Goal: Information Seeking & Learning: Learn about a topic

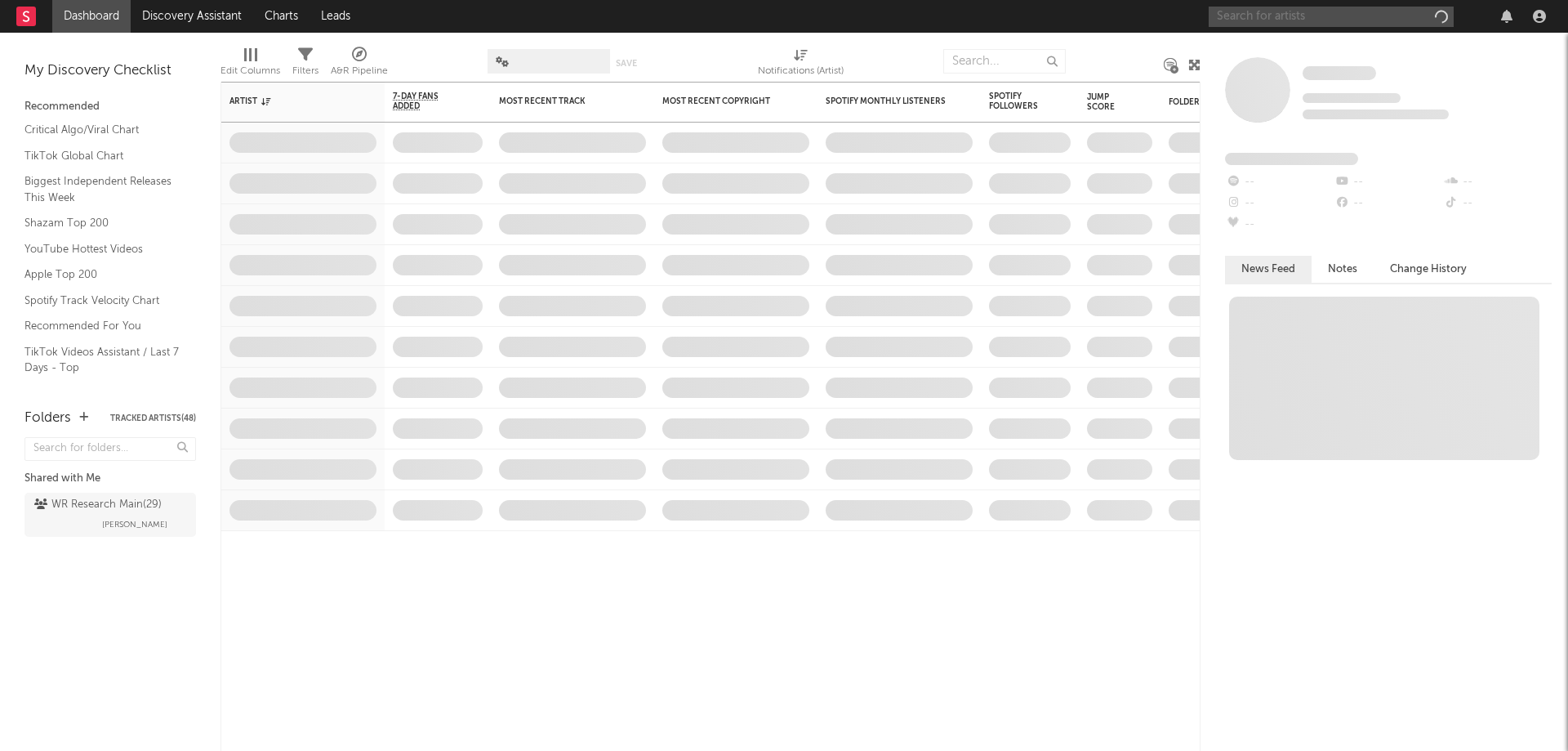
click at [1257, 18] on input "text" at bounding box center [1331, 16] width 245 height 20
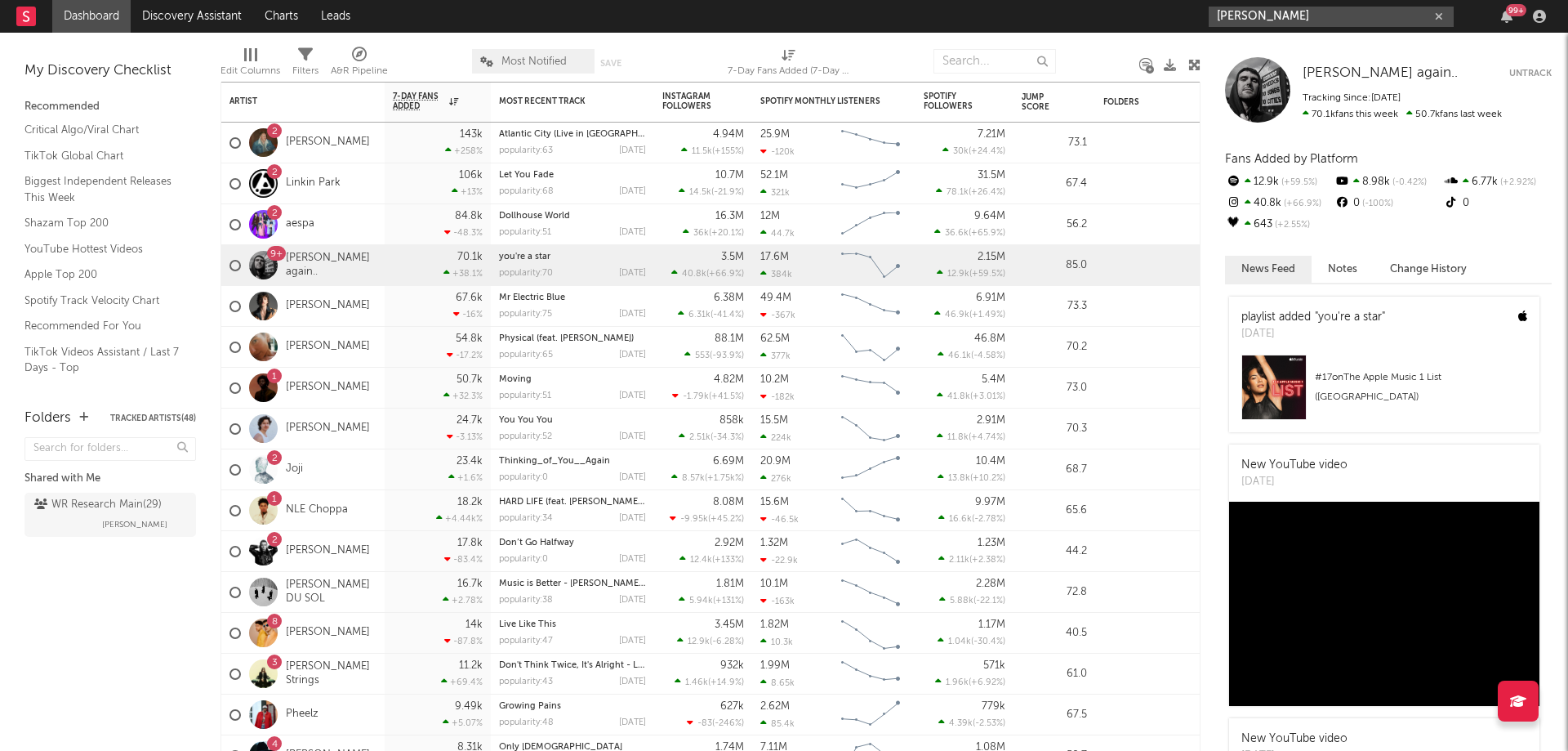
click at [1305, 14] on input "[PERSON_NAME]" at bounding box center [1331, 16] width 245 height 20
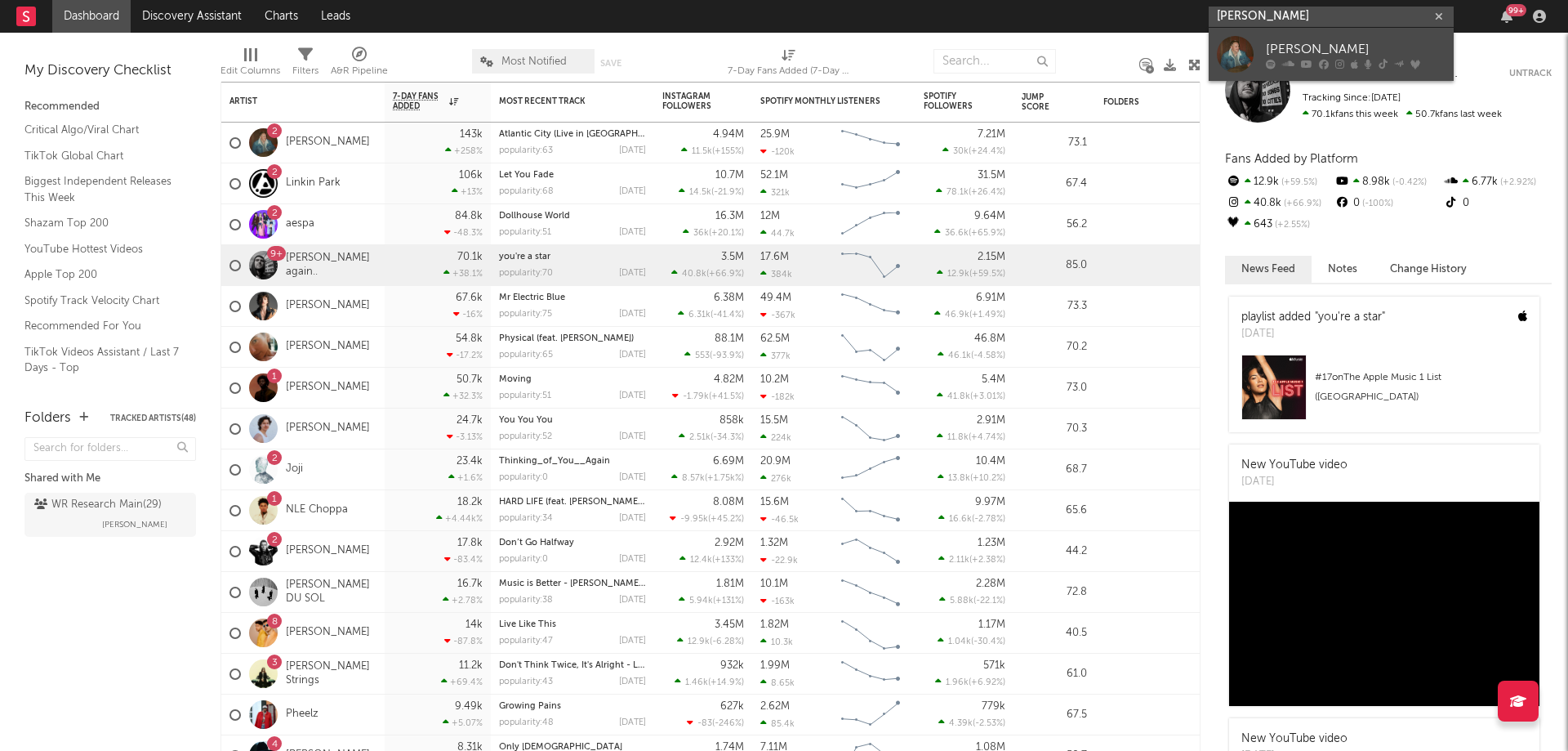
type input "[PERSON_NAME]"
click at [1302, 42] on div "[PERSON_NAME]" at bounding box center [1356, 49] width 180 height 19
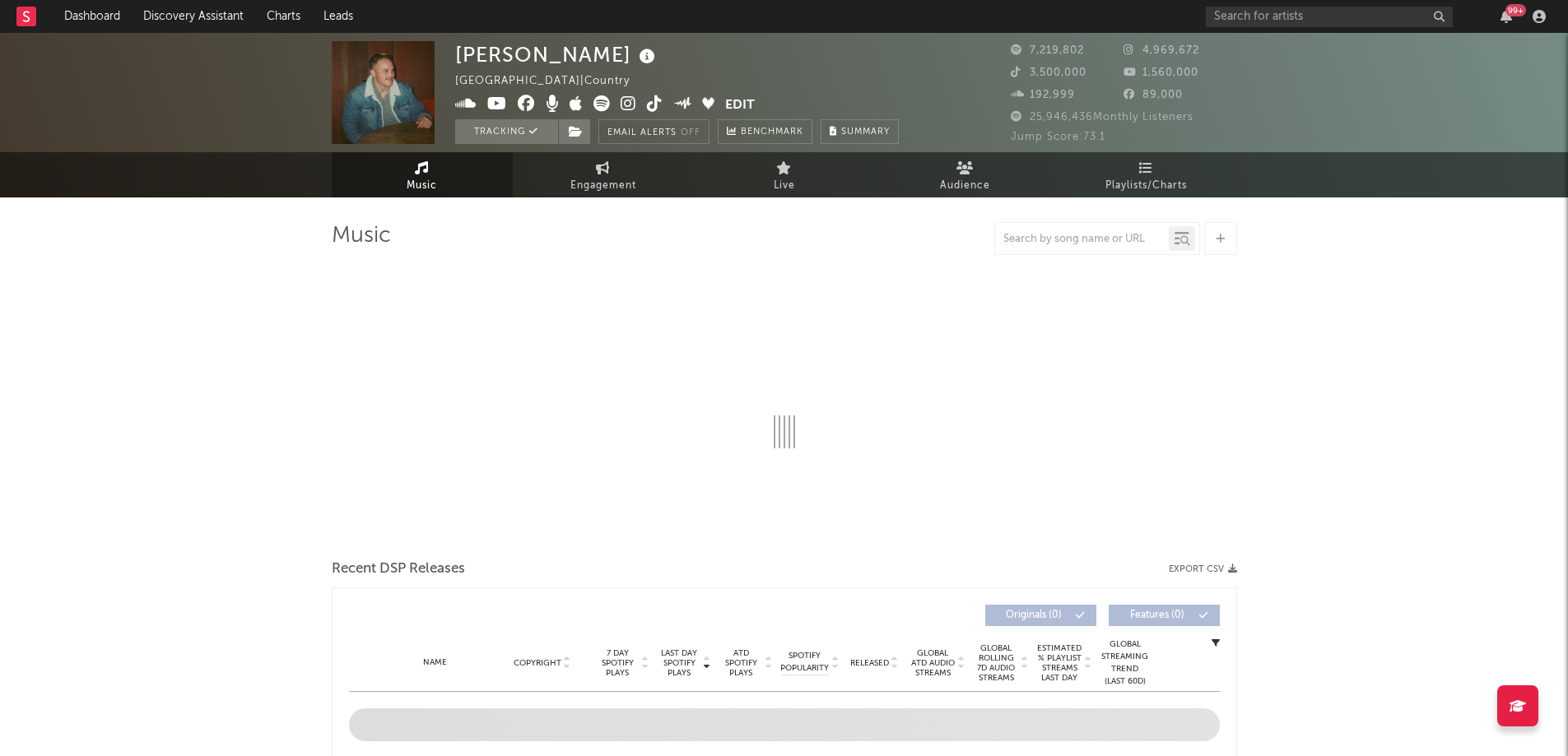
select select "6m"
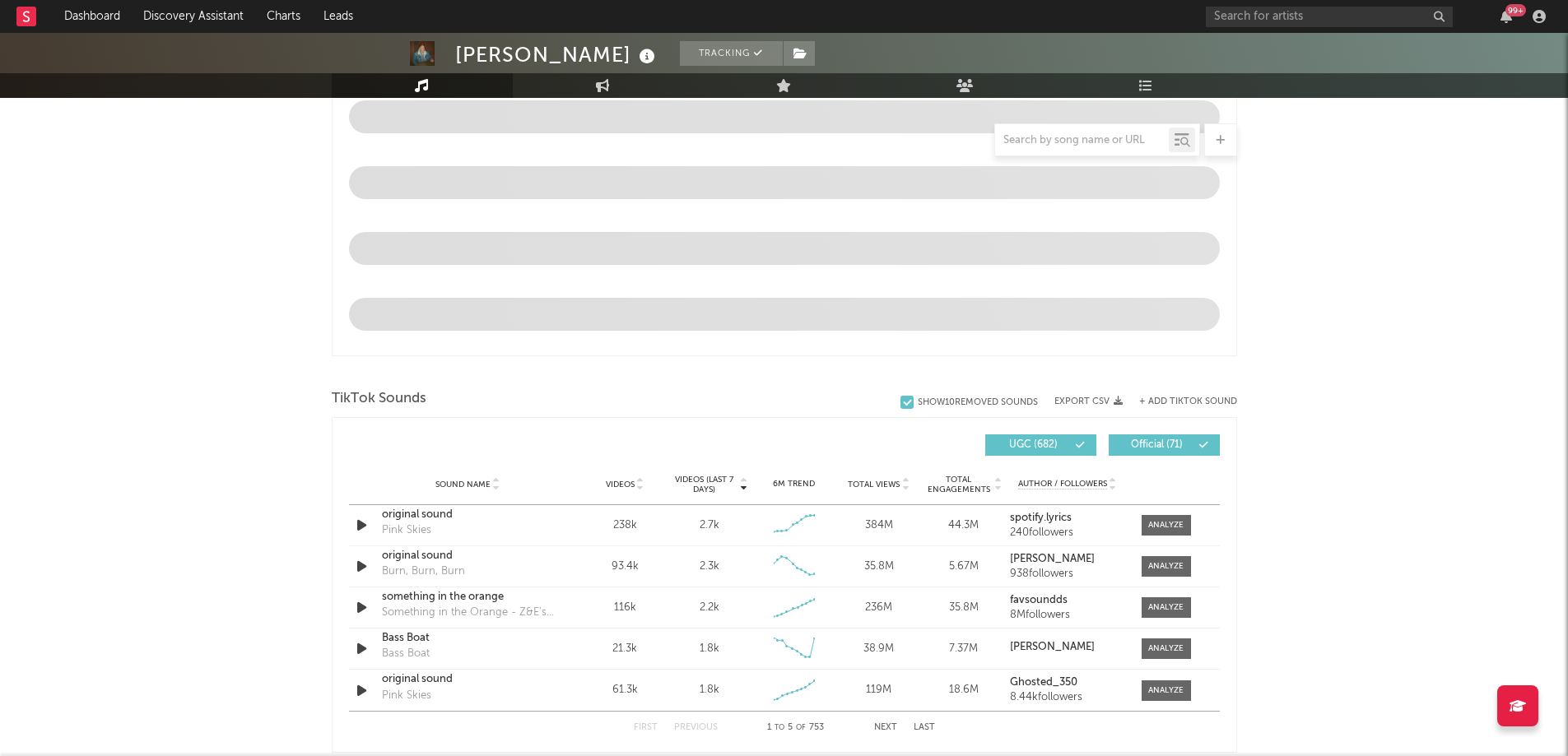
scroll to position [812, 0]
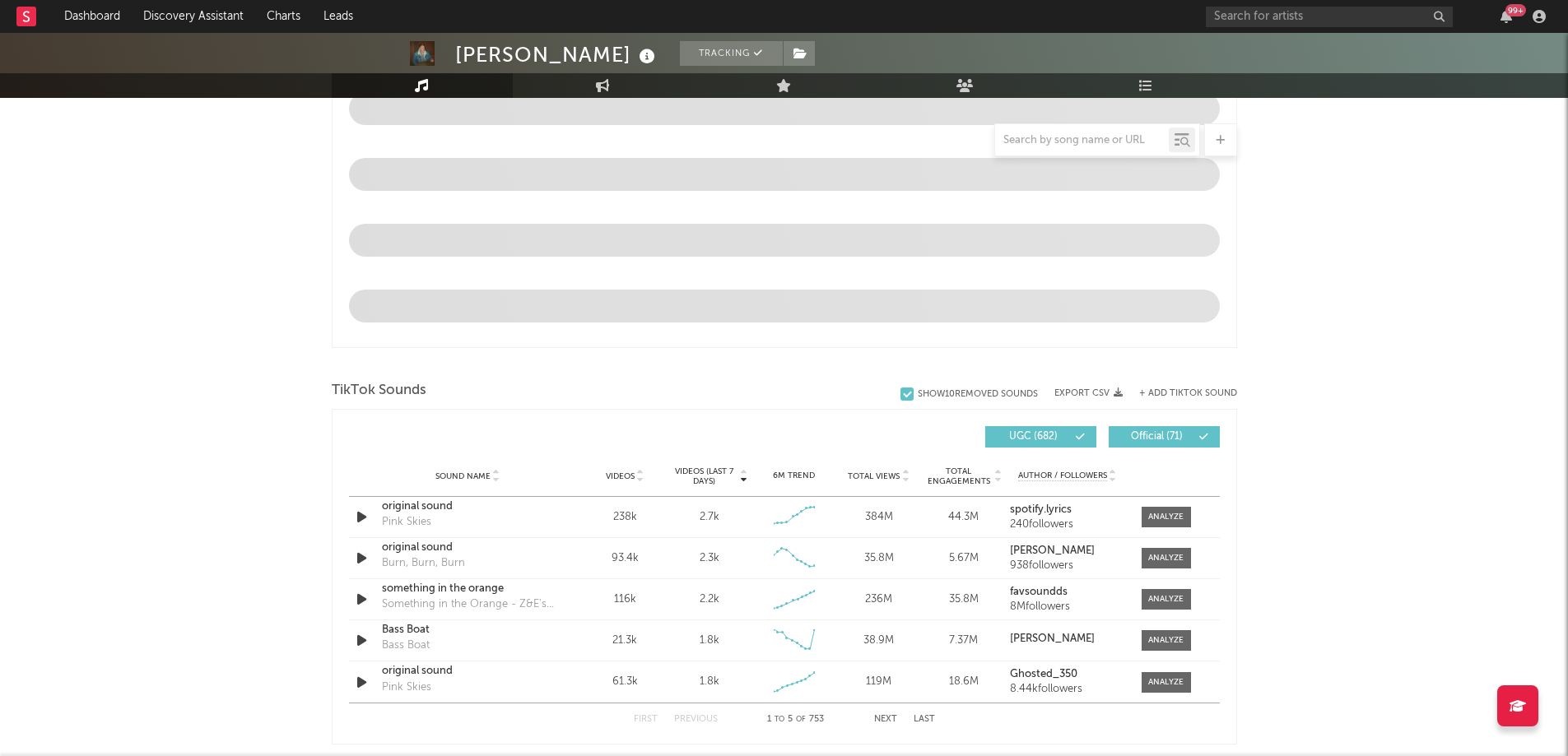
click at [708, 471] on span "Videos (last 7 days)" at bounding box center [703, 476] width 67 height 19
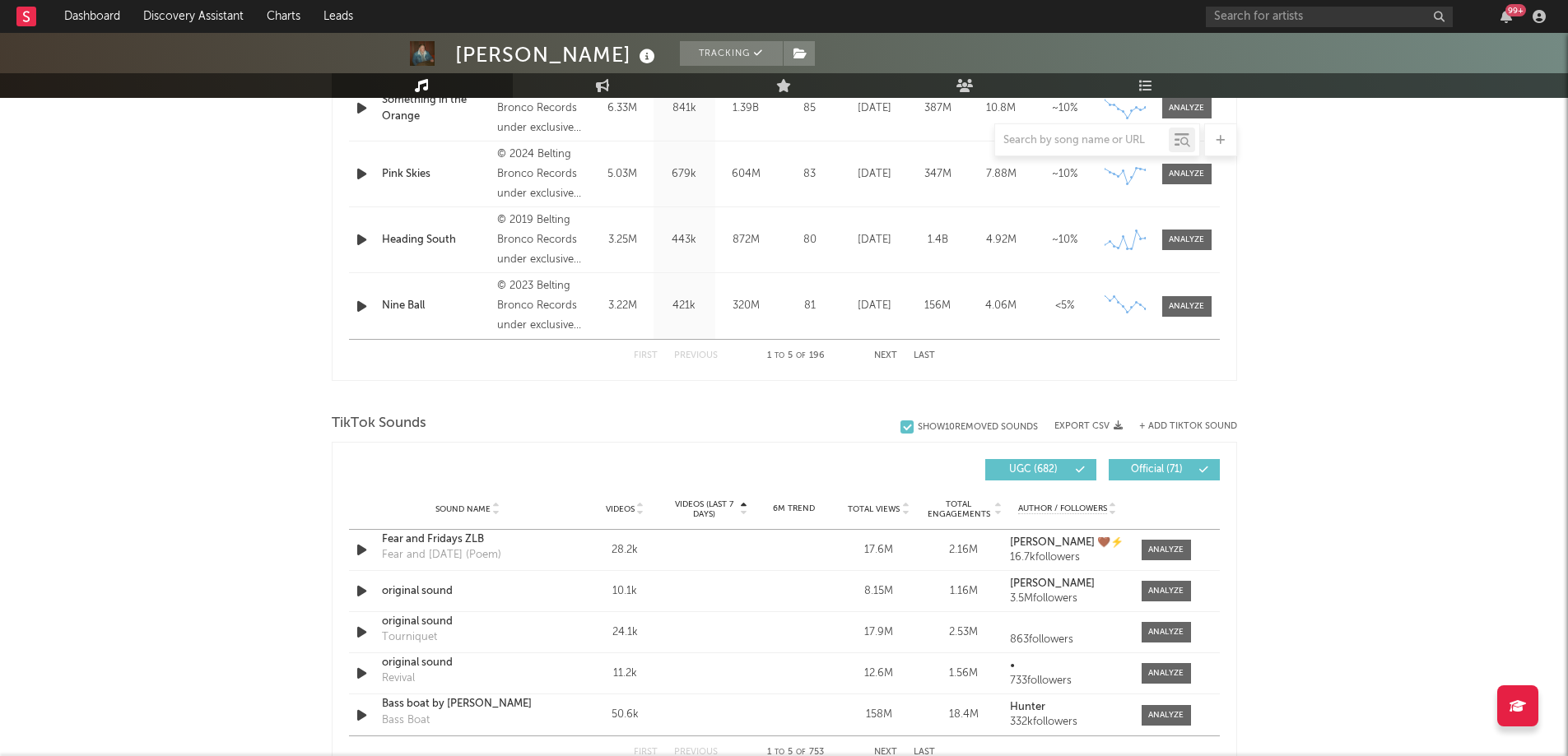
click at [709, 509] on span "Videos (last 7 days)" at bounding box center [703, 509] width 67 height 19
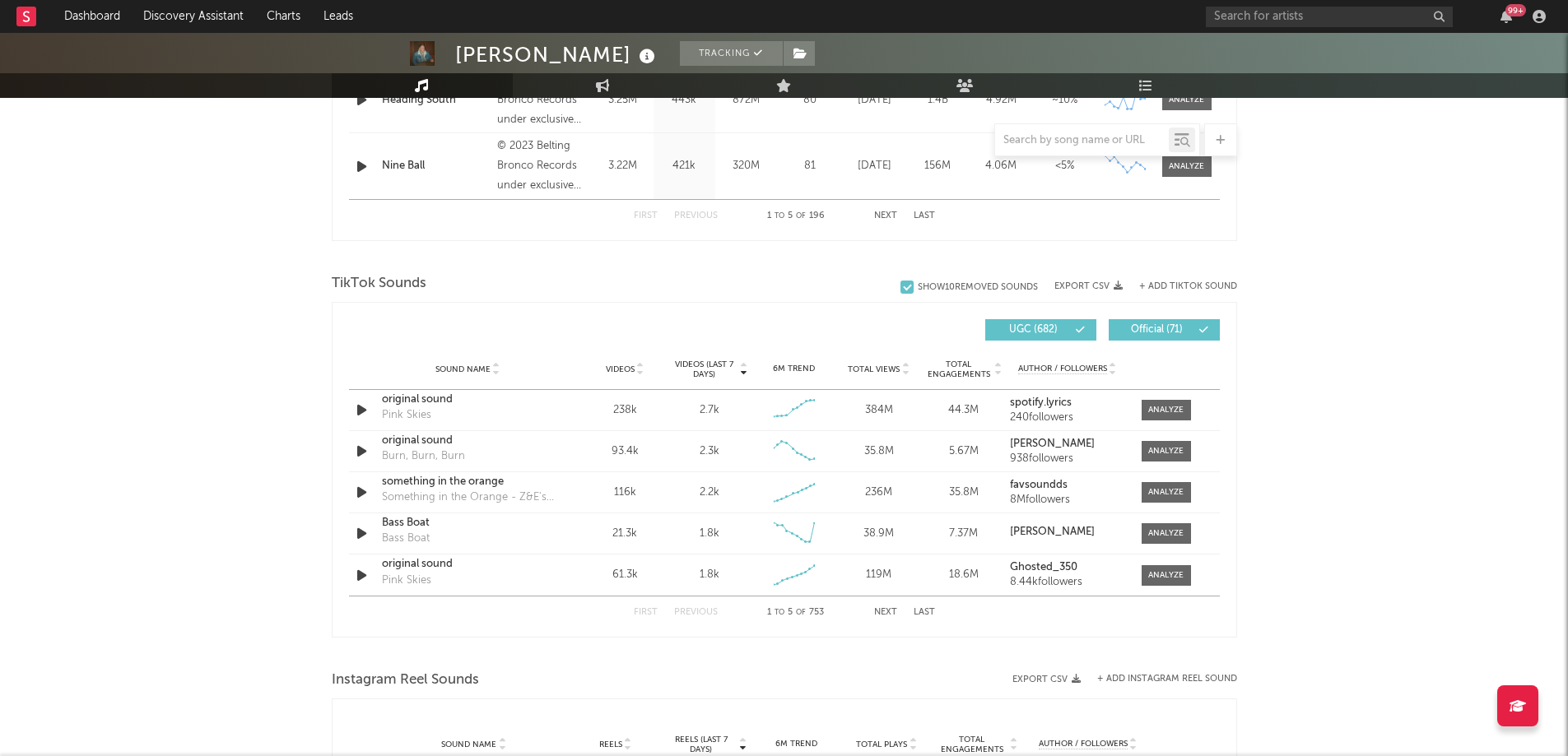
scroll to position [957, 0]
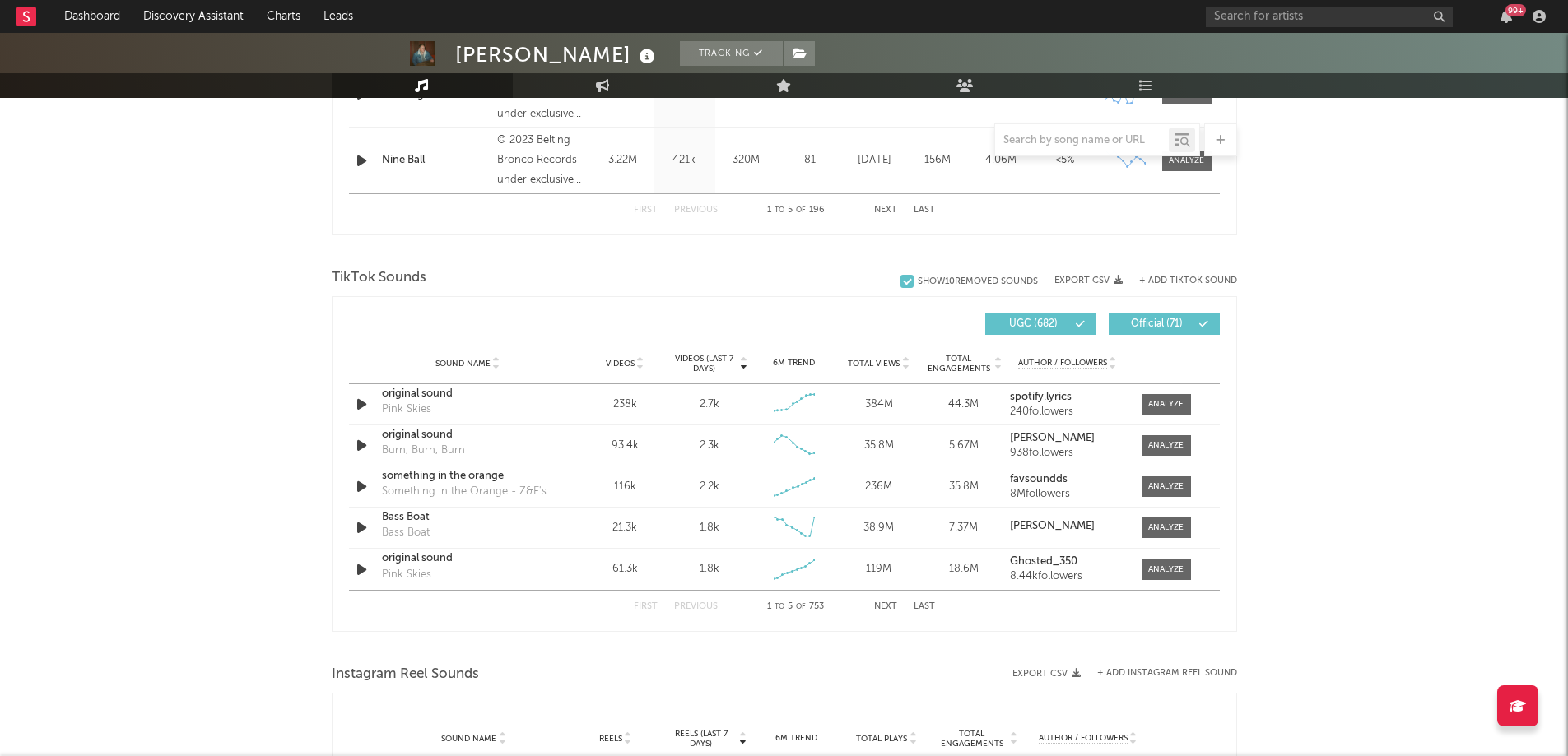
click at [889, 606] on button "Next" at bounding box center [885, 606] width 23 height 9
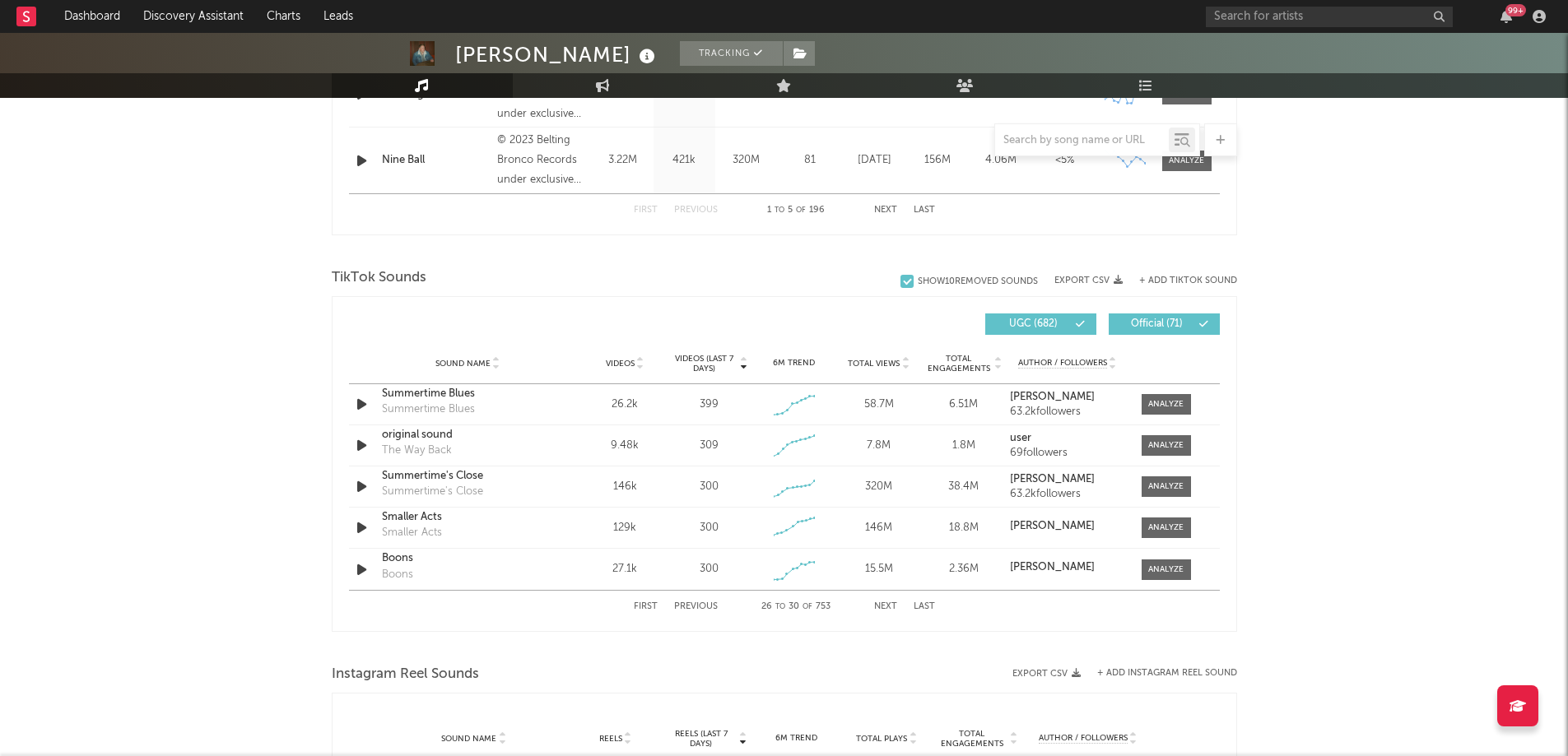
click at [889, 606] on button "Next" at bounding box center [885, 606] width 23 height 9
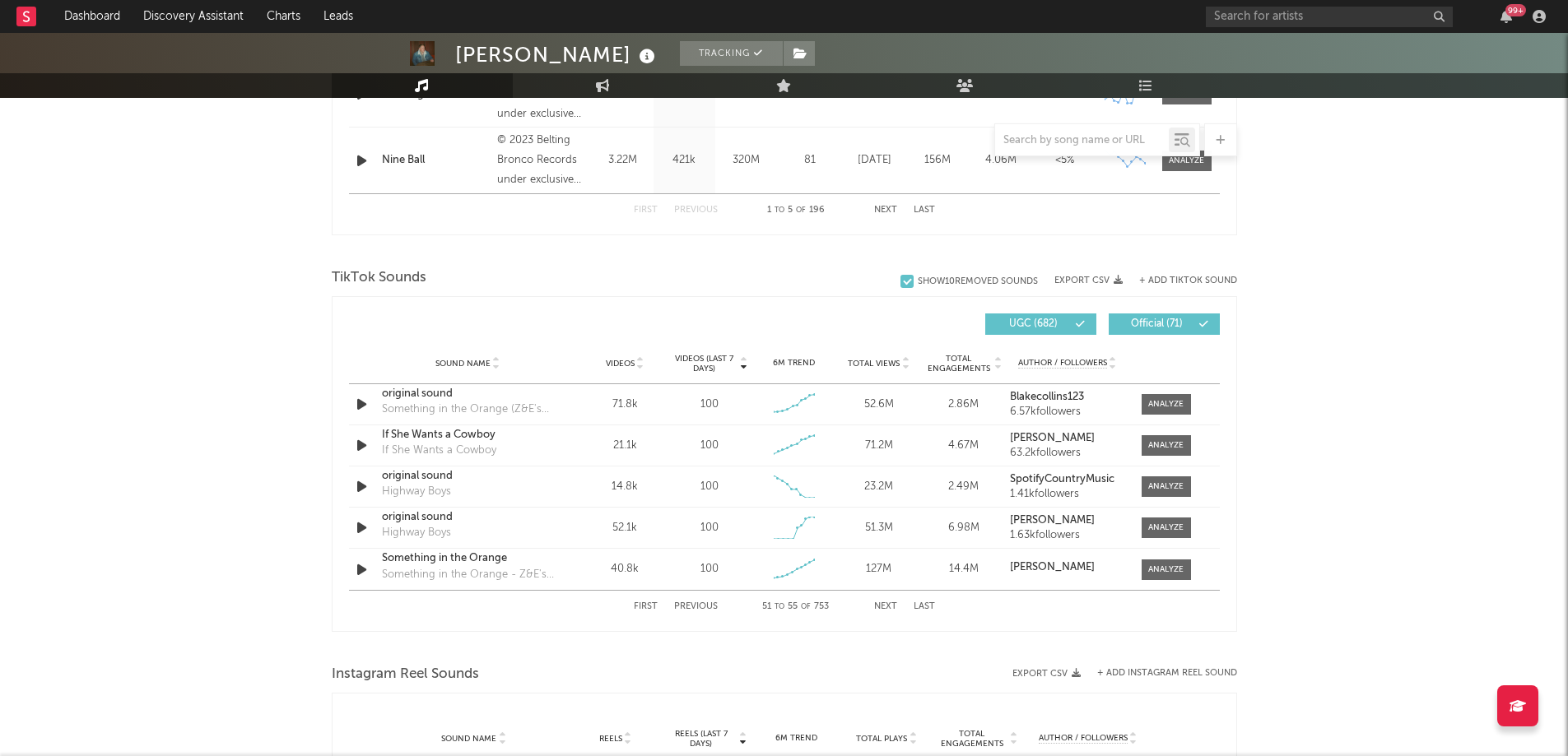
click at [889, 606] on button "Next" at bounding box center [885, 606] width 23 height 9
click at [1056, 145] on input "text" at bounding box center [1082, 141] width 174 height 14
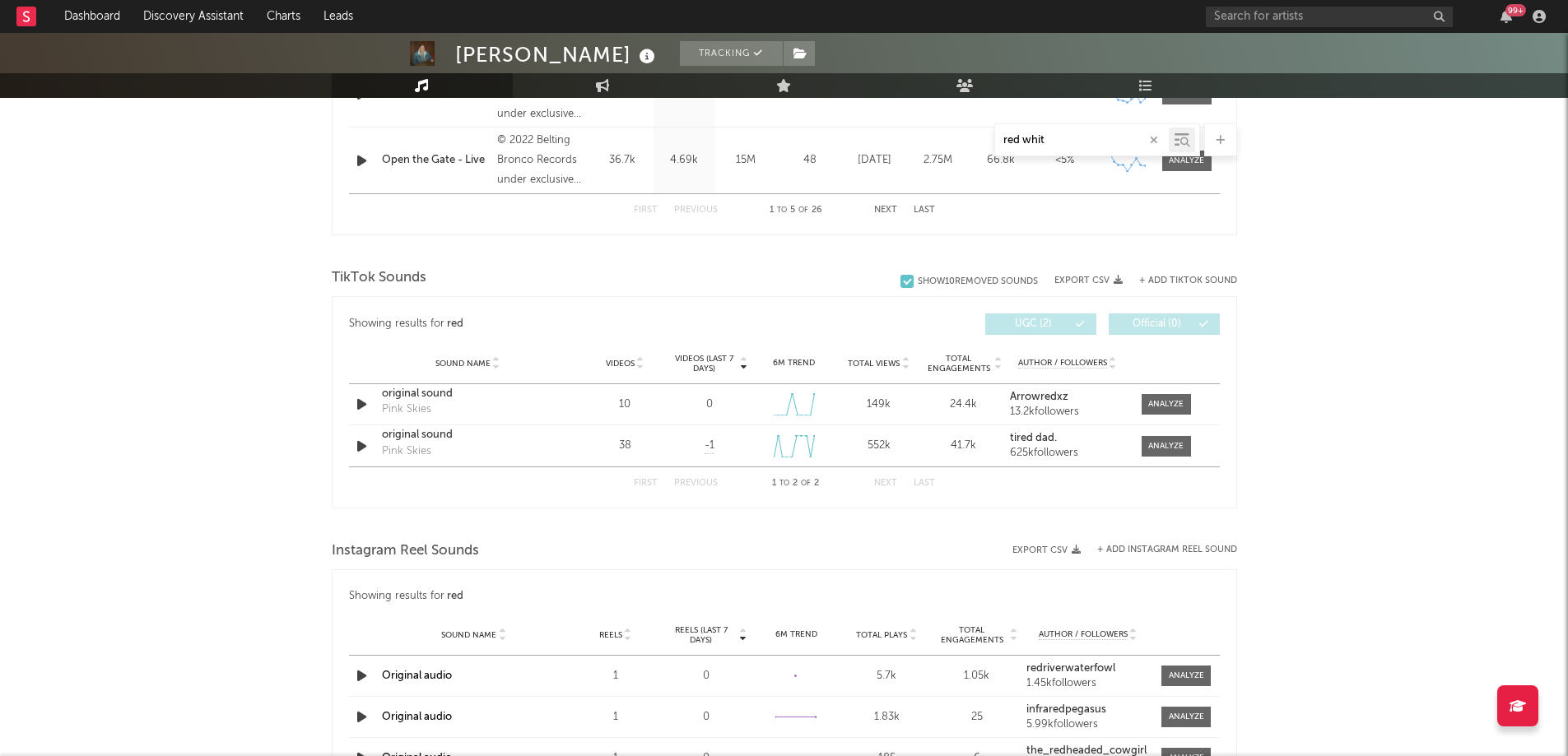
type input "red white"
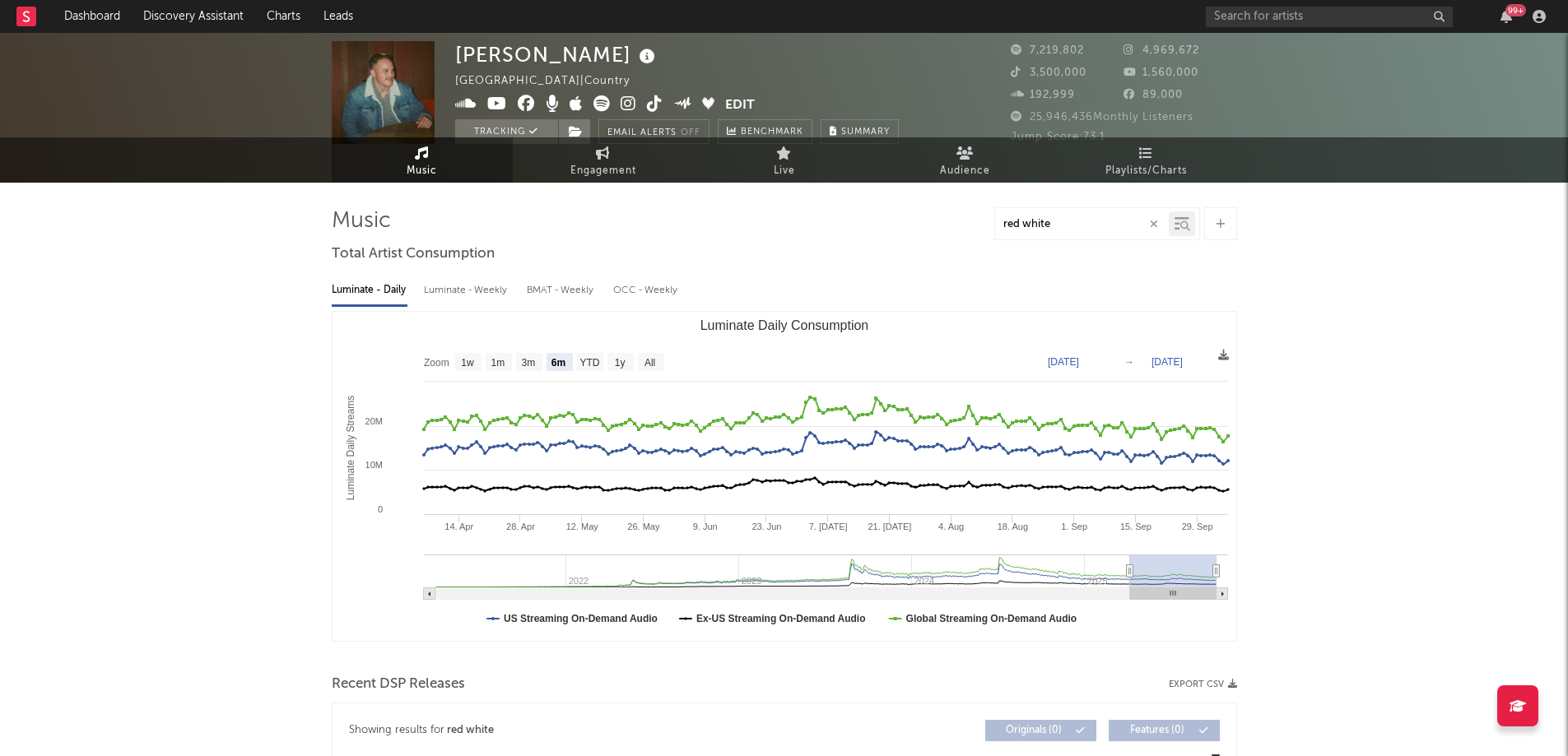
scroll to position [0, 0]
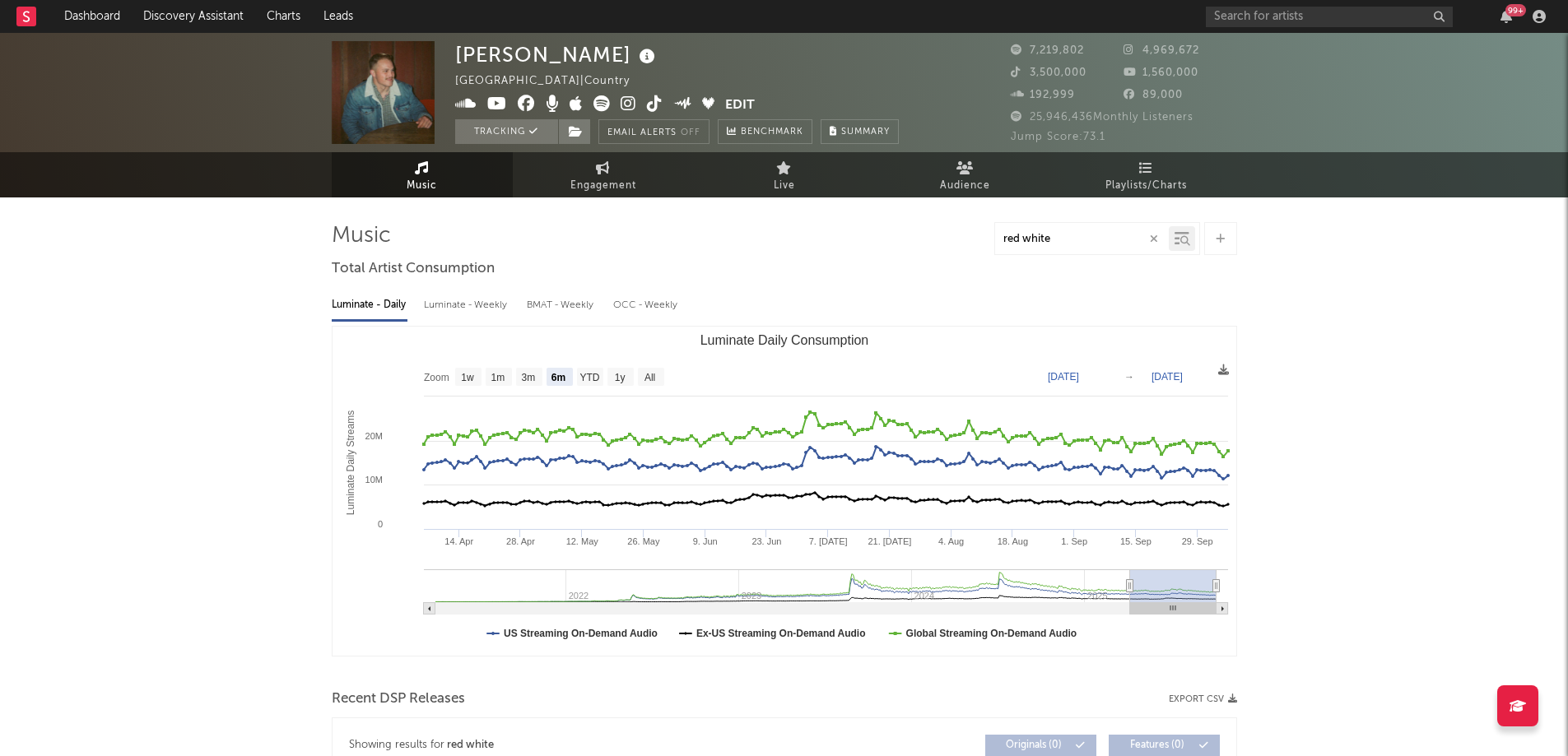
click at [1218, 239] on icon at bounding box center [1220, 239] width 9 height 11
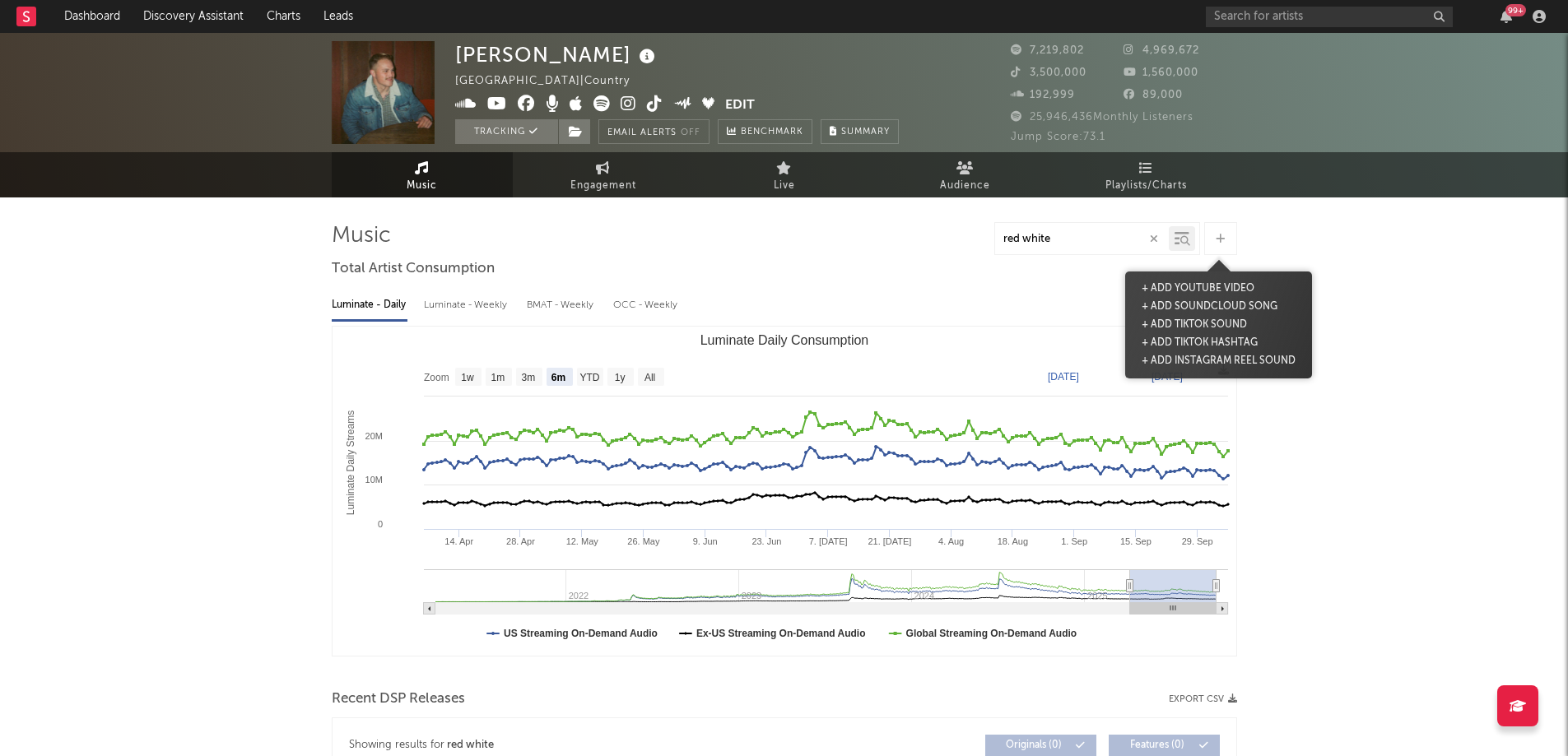
click at [1150, 235] on icon "button" at bounding box center [1153, 239] width 9 height 11
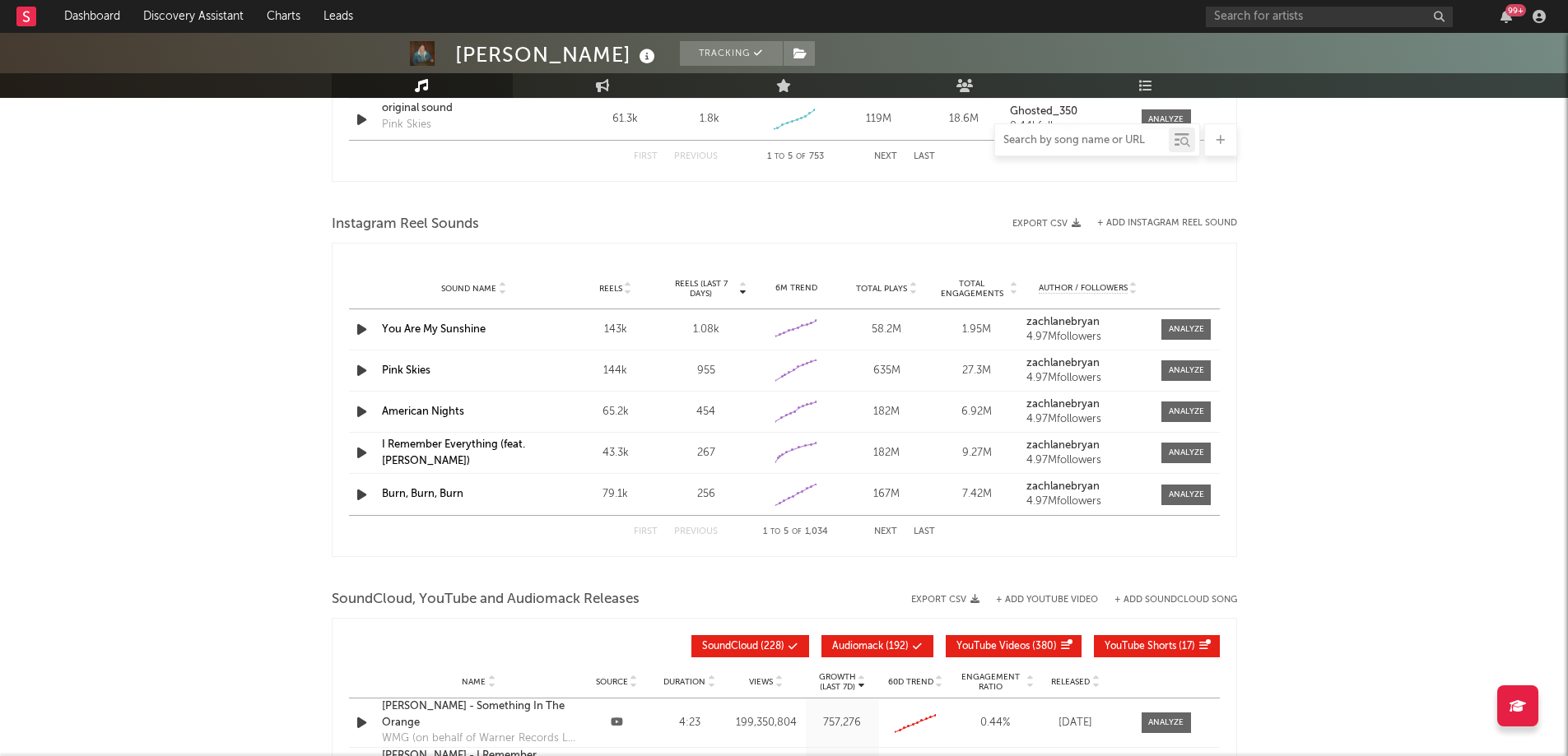
scroll to position [1405, 0]
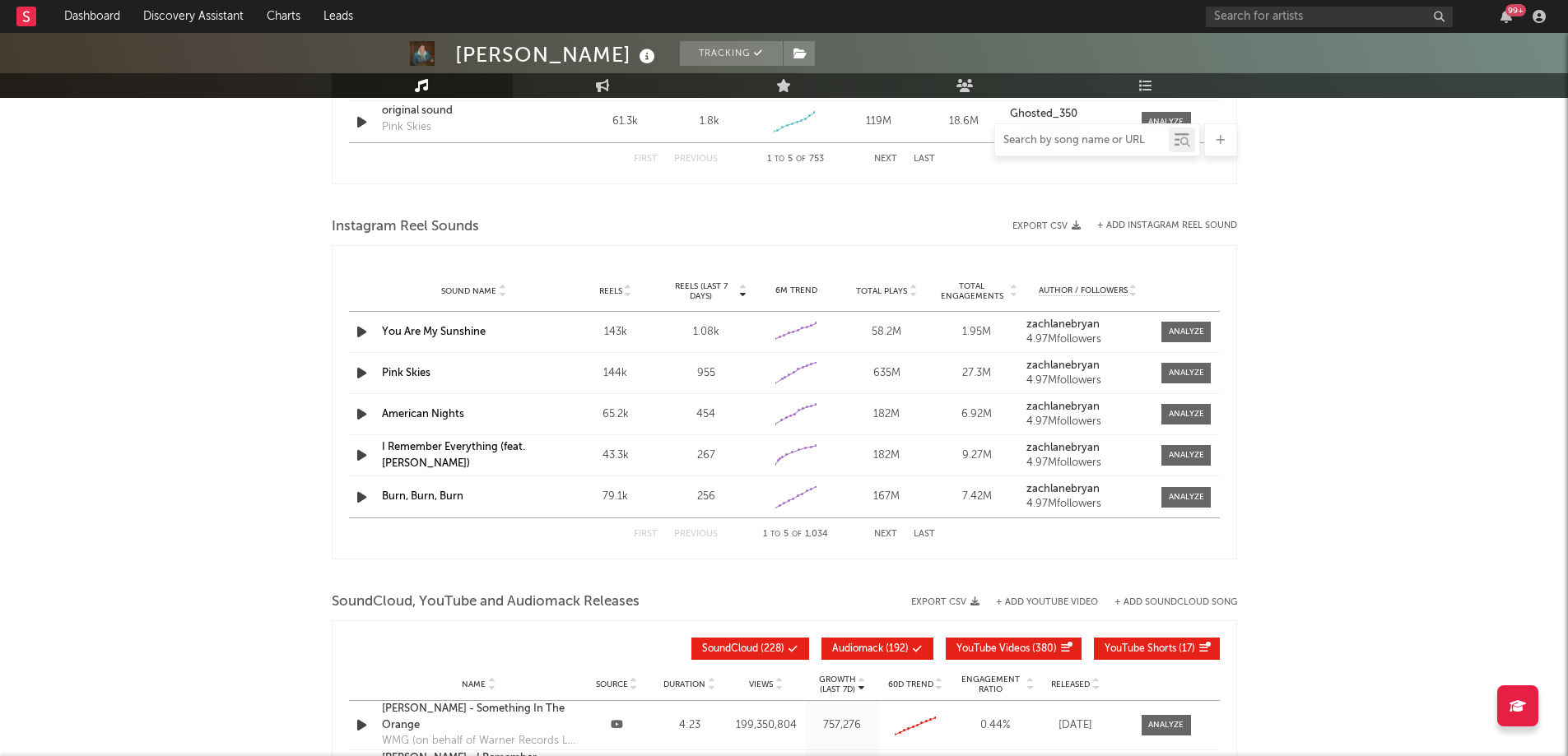
click at [889, 535] on button "Next" at bounding box center [885, 534] width 23 height 9
click at [364, 419] on icon "button" at bounding box center [362, 414] width 17 height 20
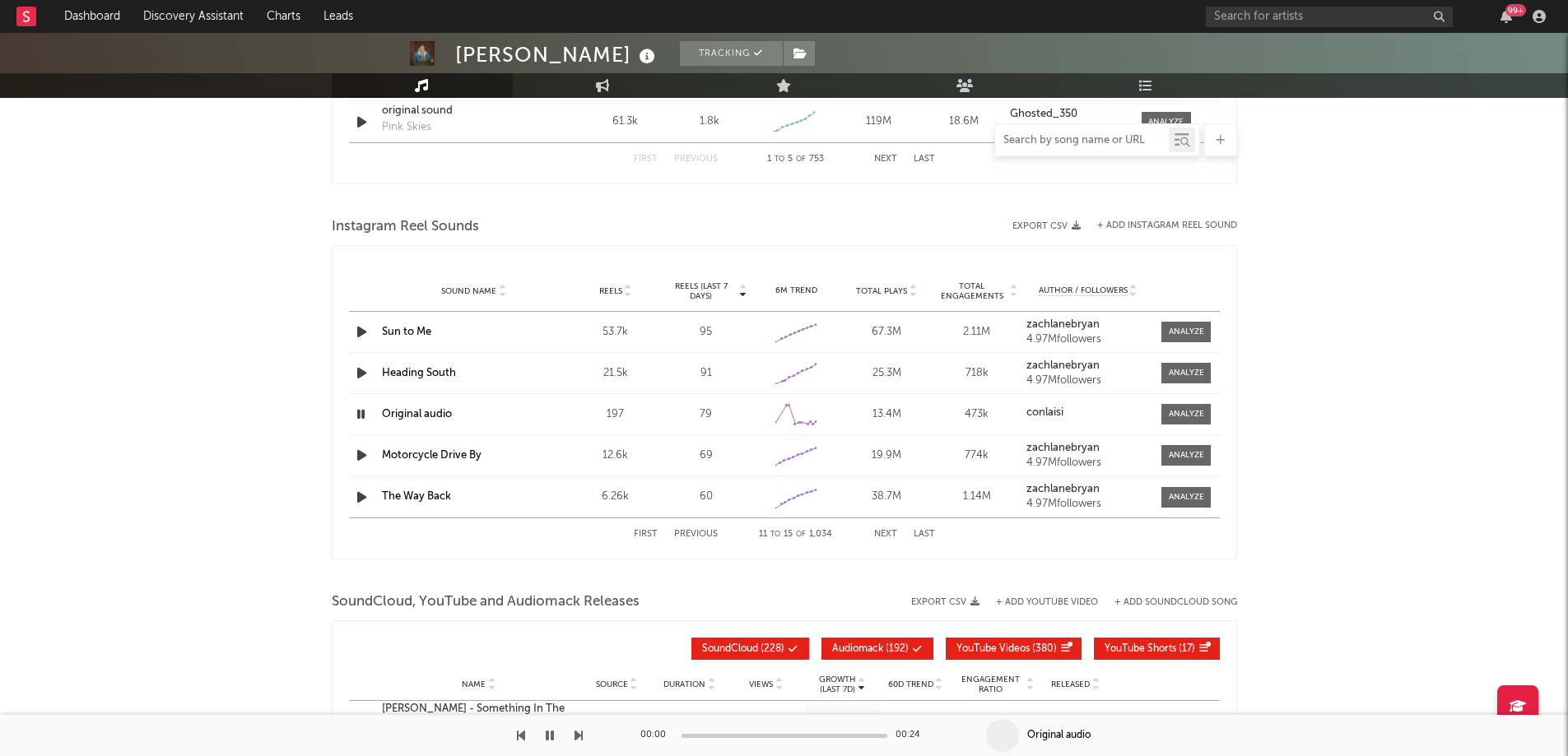
click at [361, 456] on icon "button" at bounding box center [362, 454] width 17 height 20
click at [355, 416] on icon "button" at bounding box center [362, 414] width 17 height 20
click at [886, 535] on button "Next" at bounding box center [885, 534] width 23 height 9
click at [888, 535] on button "Next" at bounding box center [885, 534] width 23 height 9
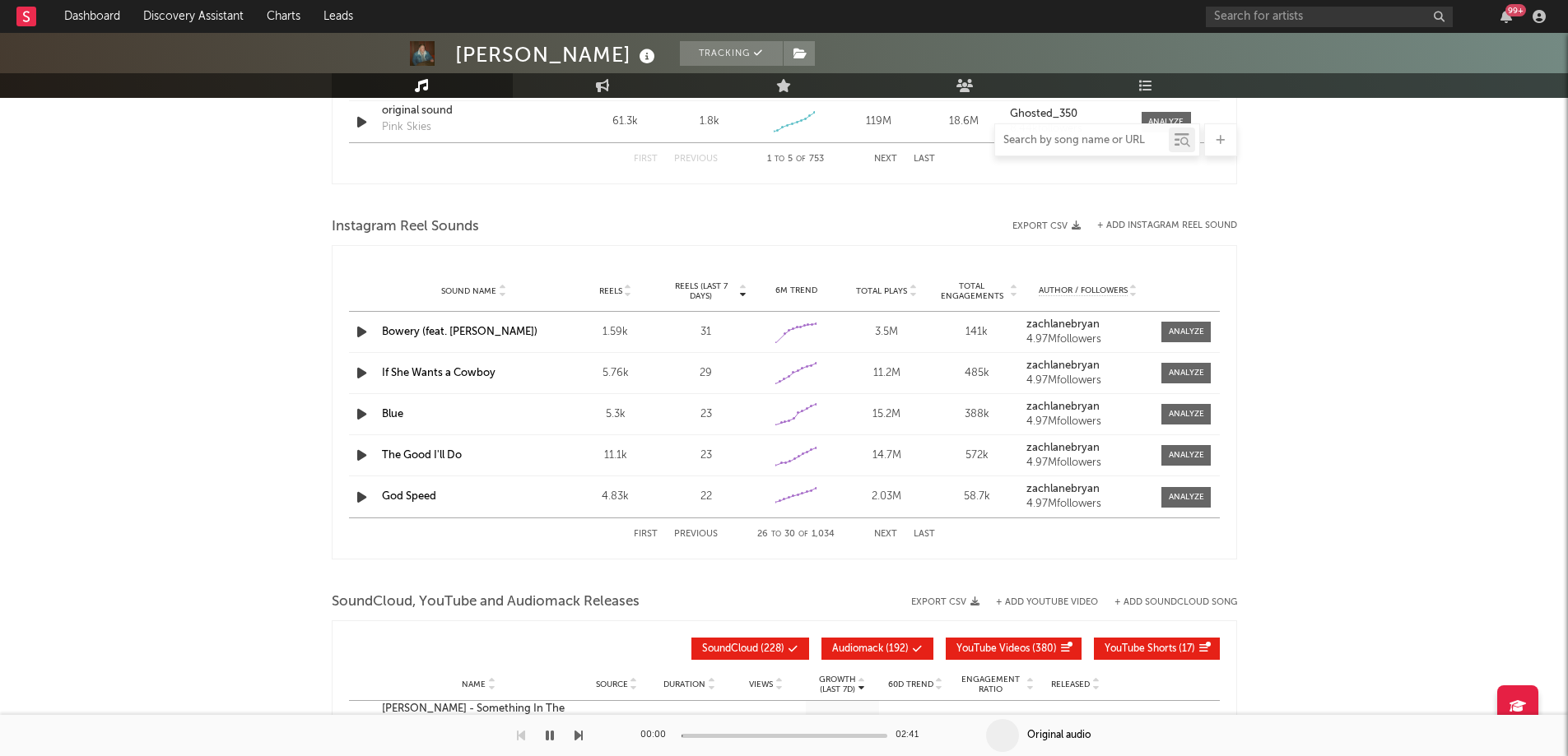
click at [888, 536] on button "Next" at bounding box center [885, 534] width 23 height 9
click at [353, 412] on icon "button" at bounding box center [362, 414] width 17 height 20
click at [888, 534] on button "Next" at bounding box center [885, 534] width 23 height 9
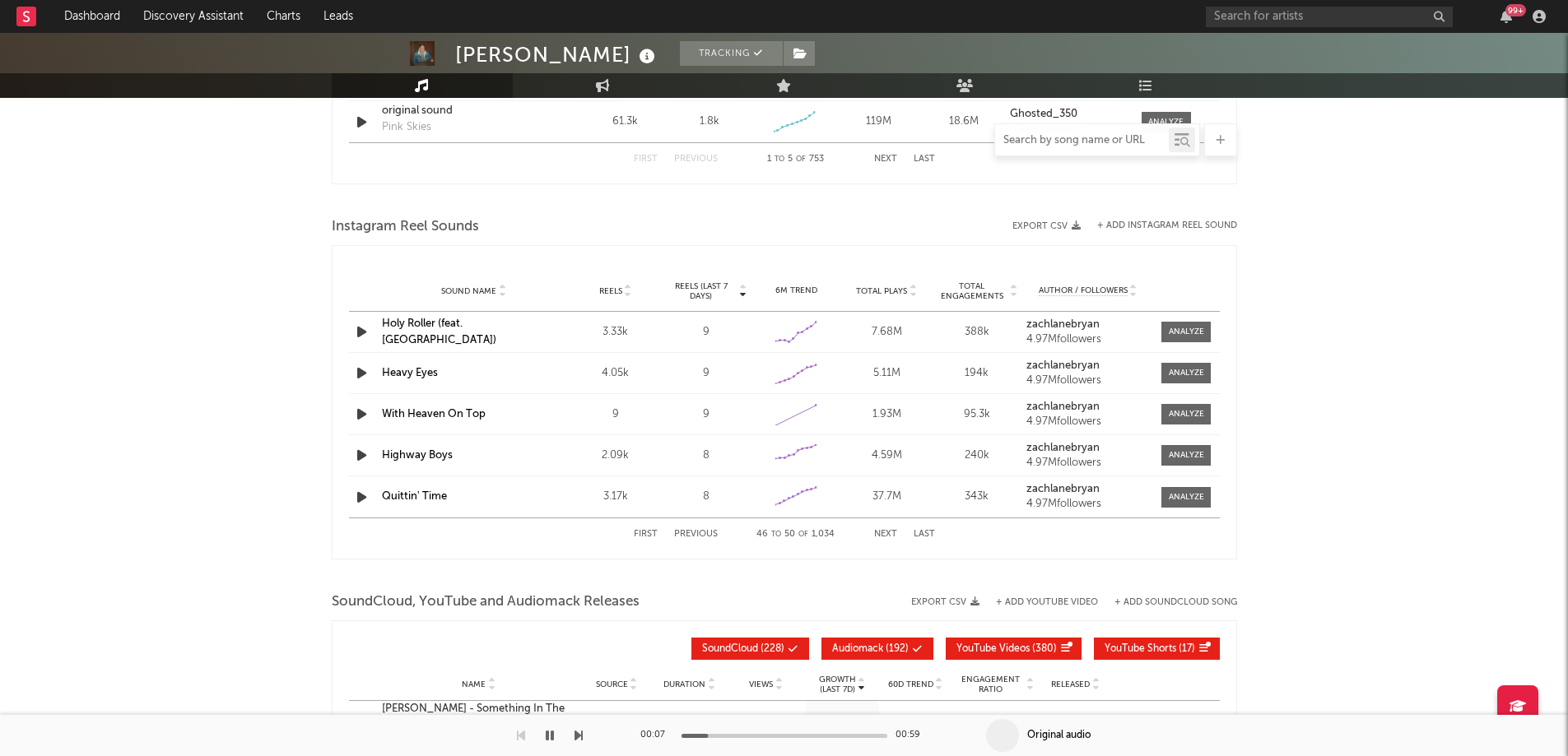
click at [888, 534] on button "Next" at bounding box center [885, 534] width 23 height 9
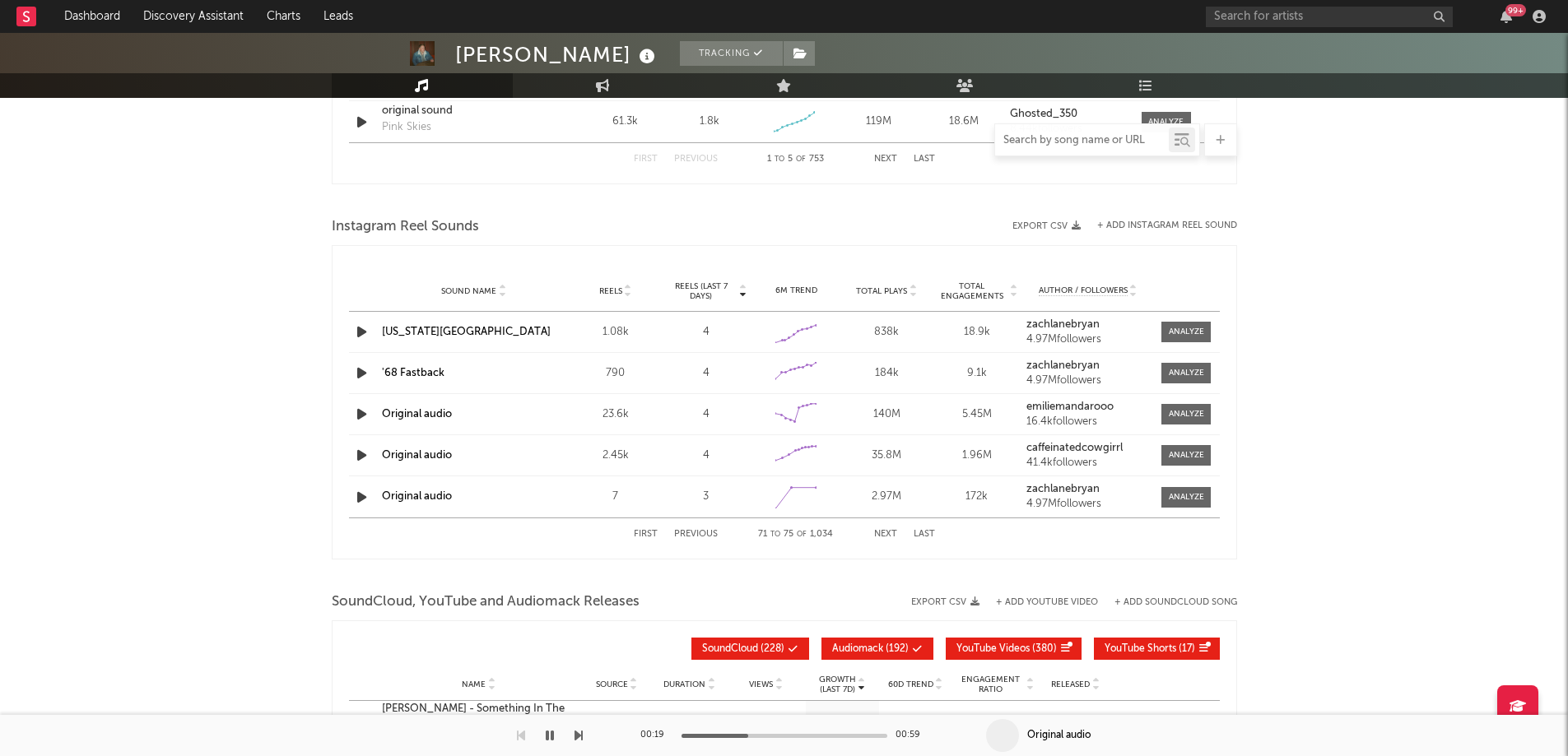
click at [644, 532] on button "First" at bounding box center [645, 534] width 24 height 9
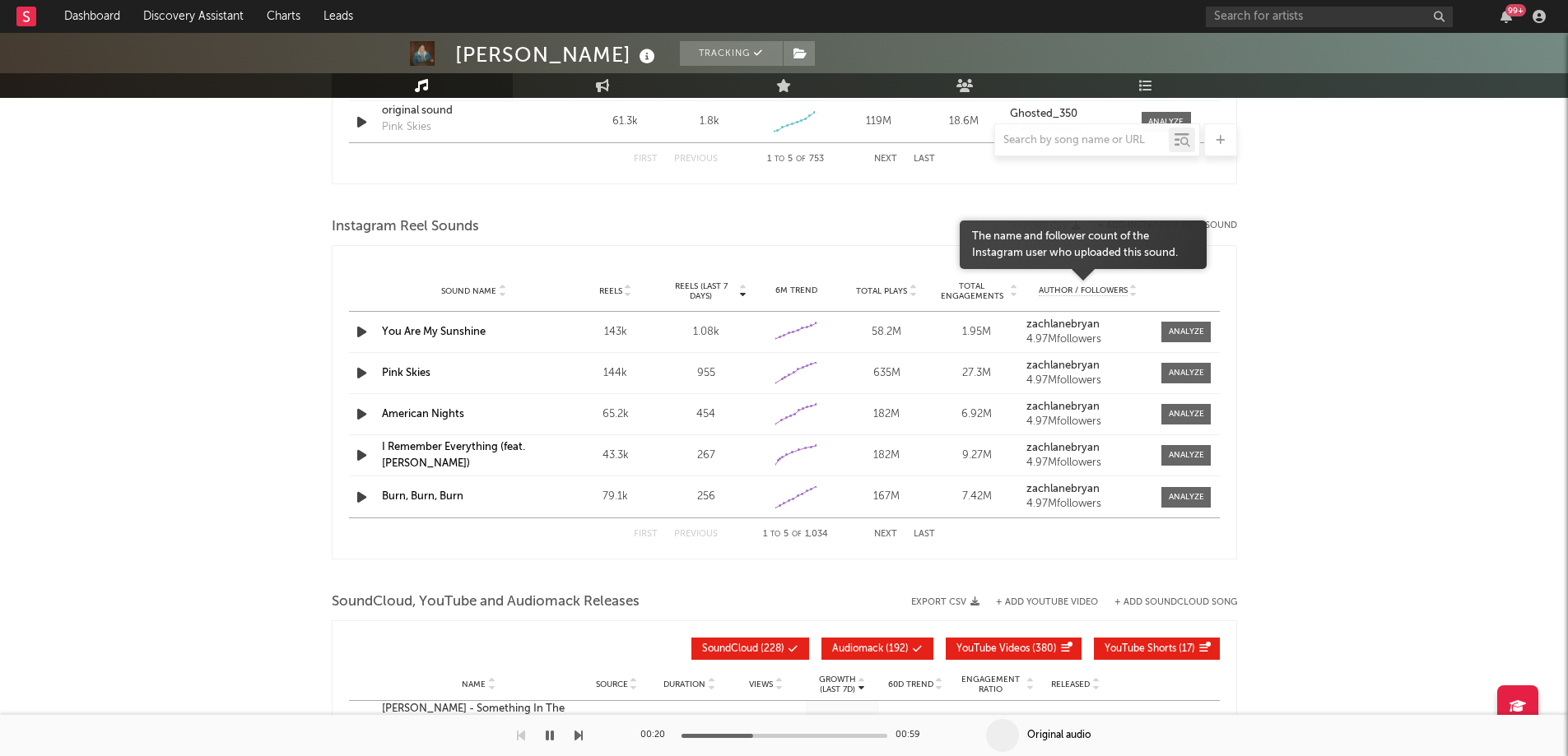
click at [1074, 286] on span "Author / Followers" at bounding box center [1083, 290] width 89 height 11
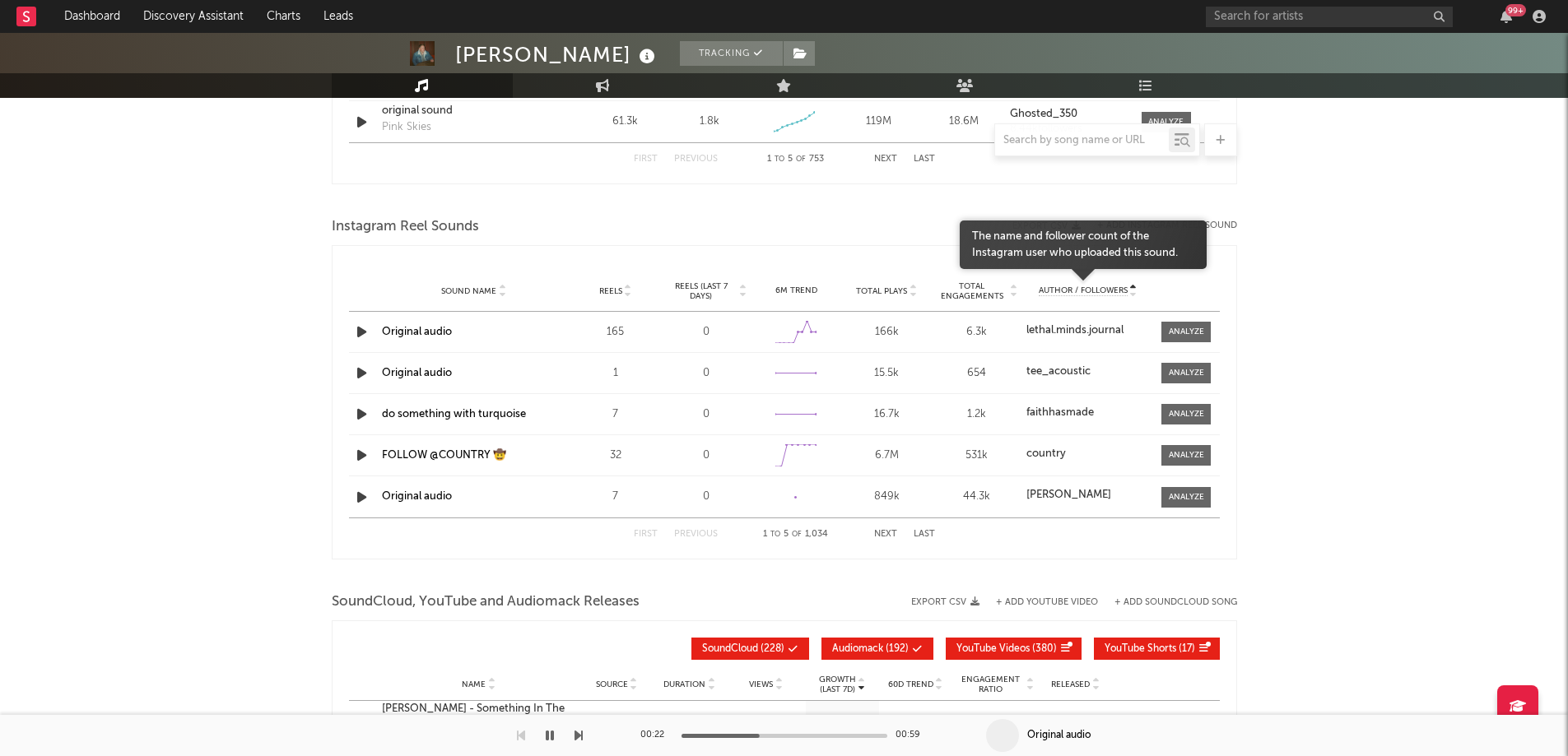
click at [1074, 286] on span "Author / Followers" at bounding box center [1083, 290] width 89 height 11
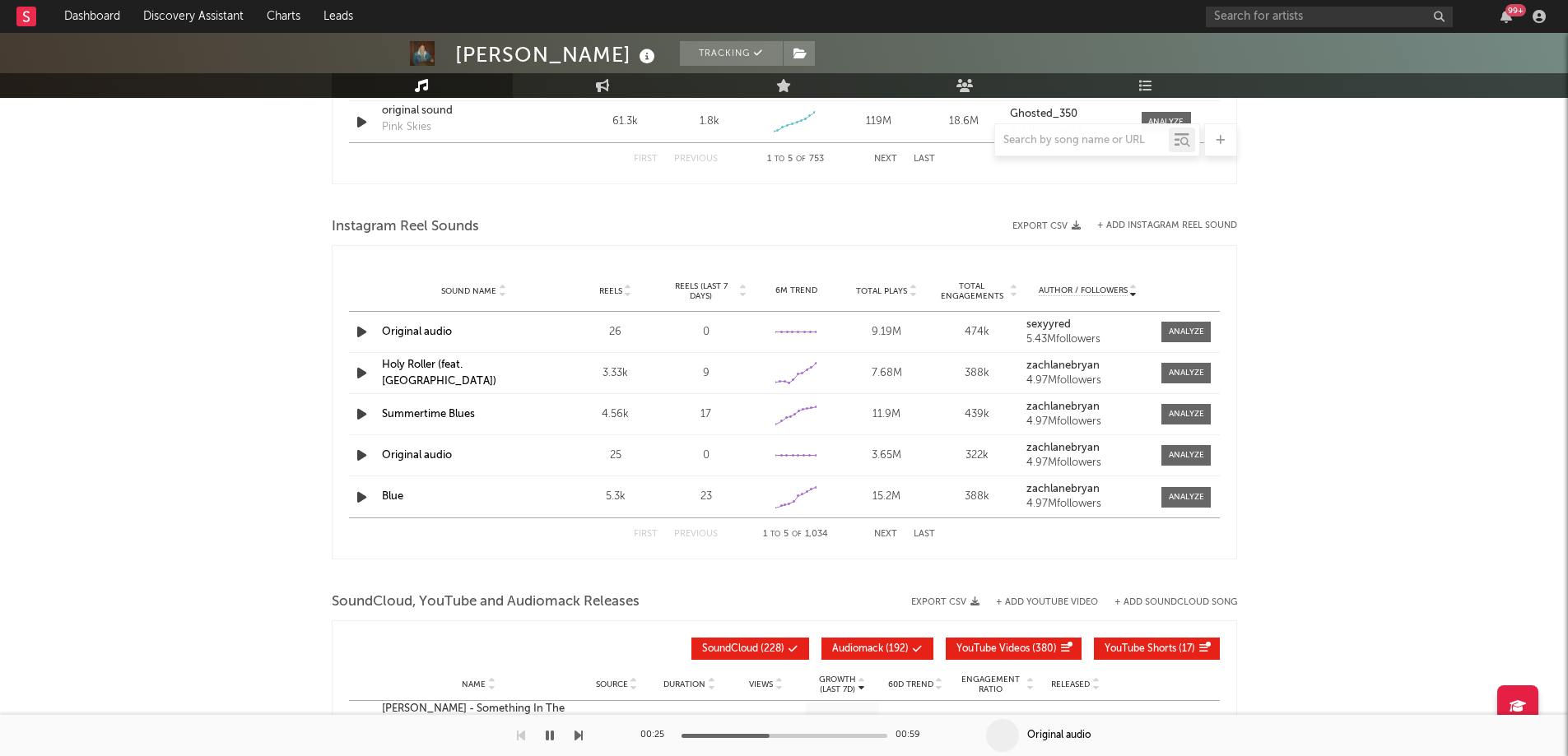
click at [363, 457] on icon "button" at bounding box center [362, 454] width 17 height 20
click at [1177, 456] on div at bounding box center [1186, 455] width 36 height 13
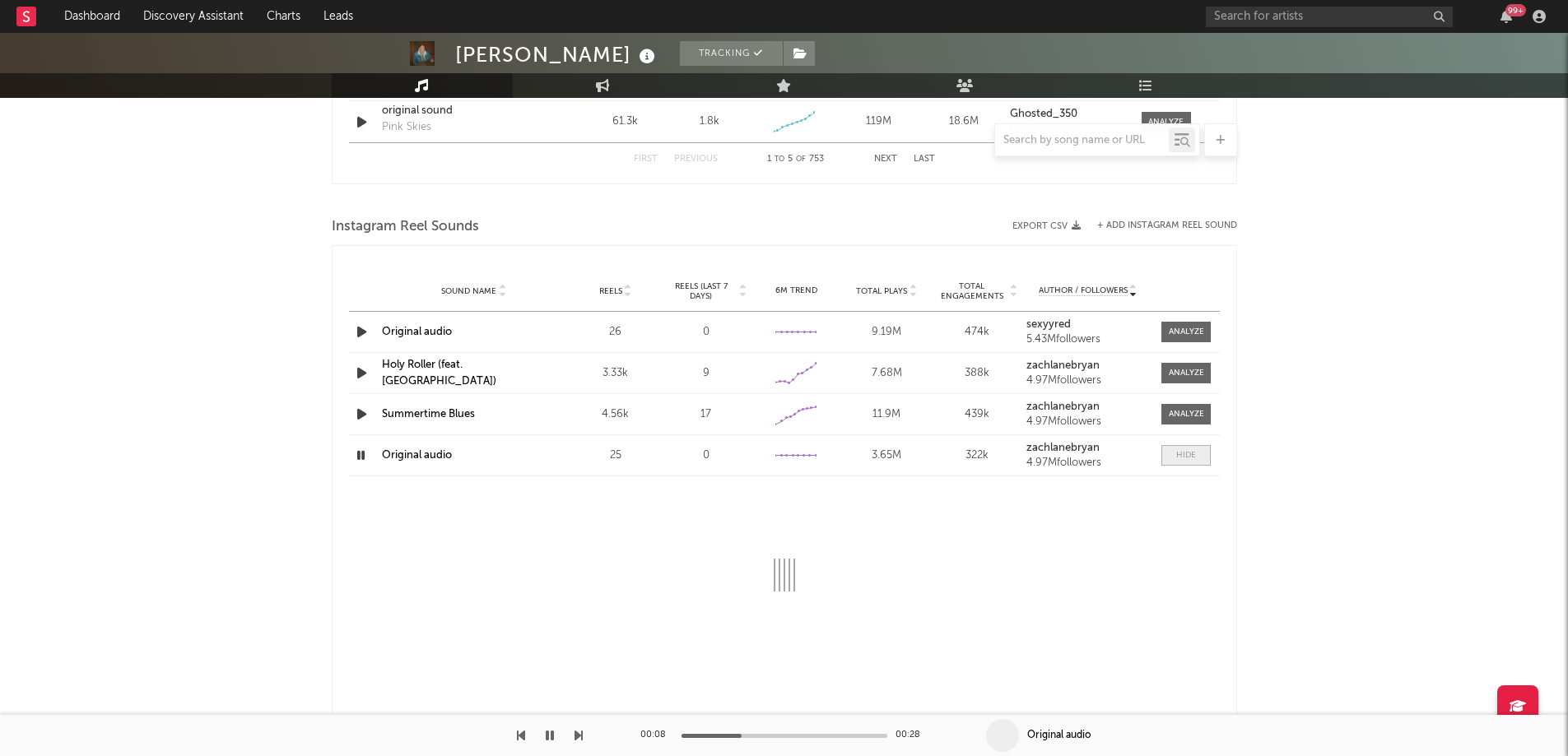
click at [1180, 458] on div at bounding box center [1186, 455] width 19 height 13
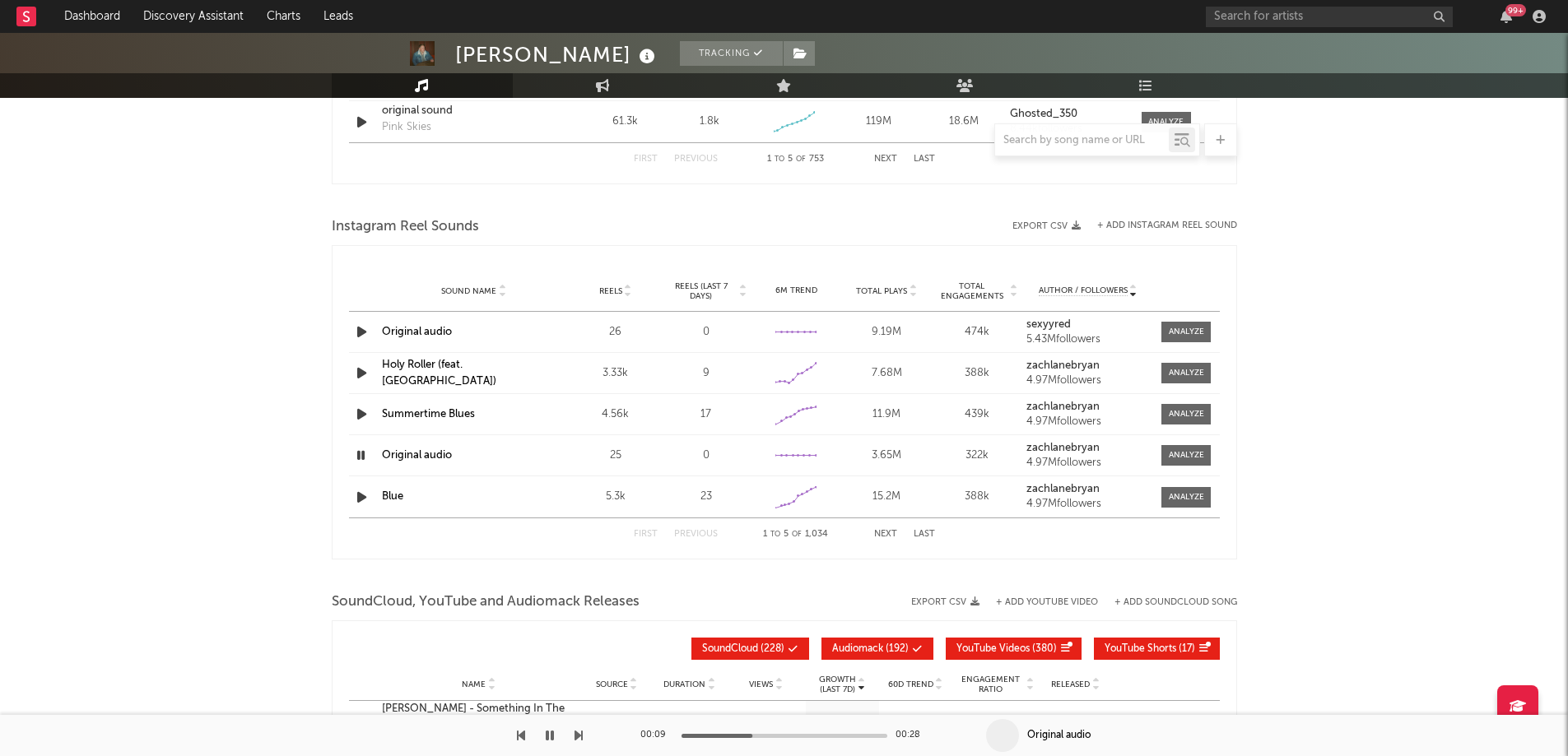
click at [888, 534] on button "Next" at bounding box center [885, 534] width 23 height 9
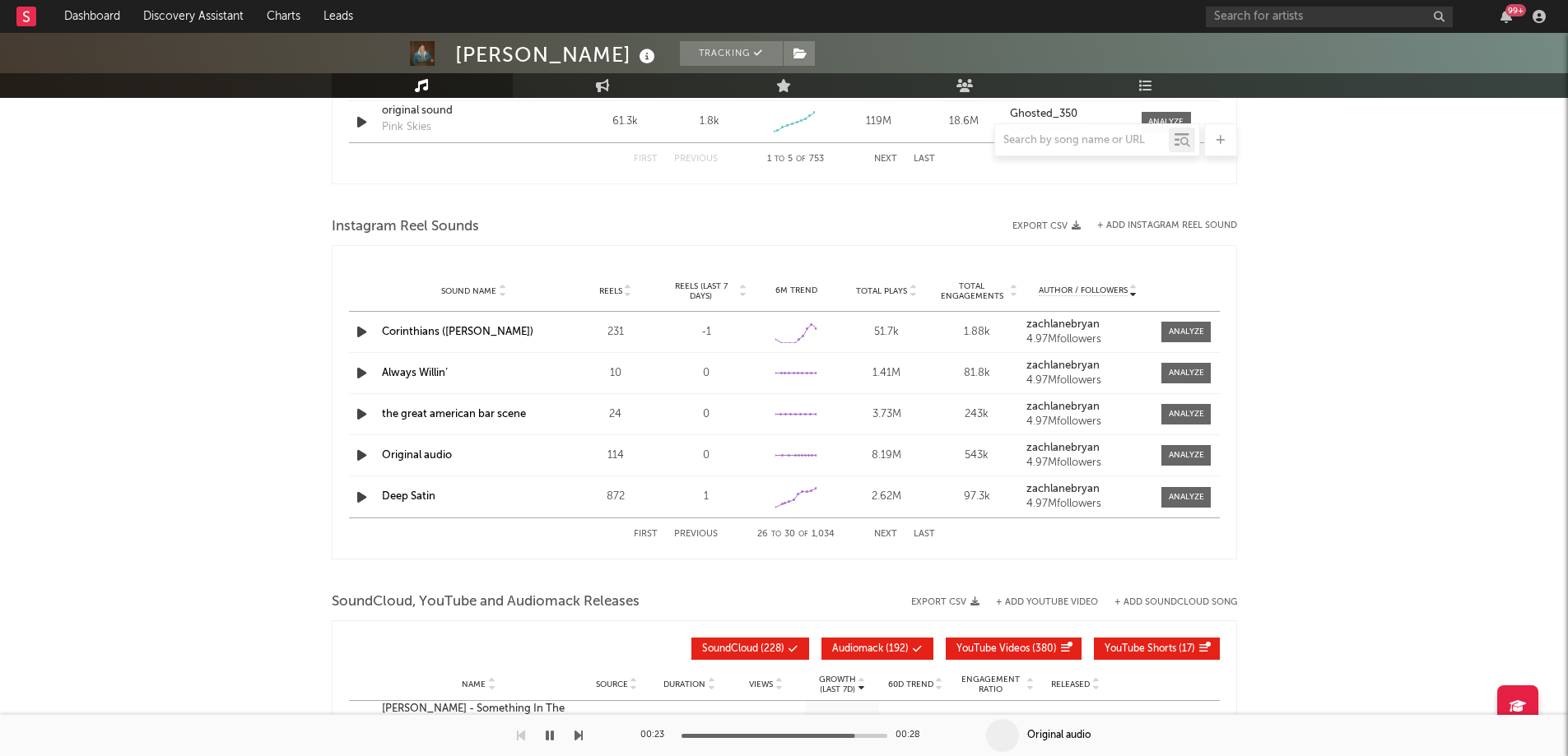
click at [888, 534] on button "Next" at bounding box center [885, 534] width 23 height 9
click at [885, 532] on button "Next" at bounding box center [885, 534] width 23 height 9
click at [886, 532] on button "Next" at bounding box center [885, 534] width 23 height 9
click at [892, 537] on button "Next" at bounding box center [885, 534] width 23 height 9
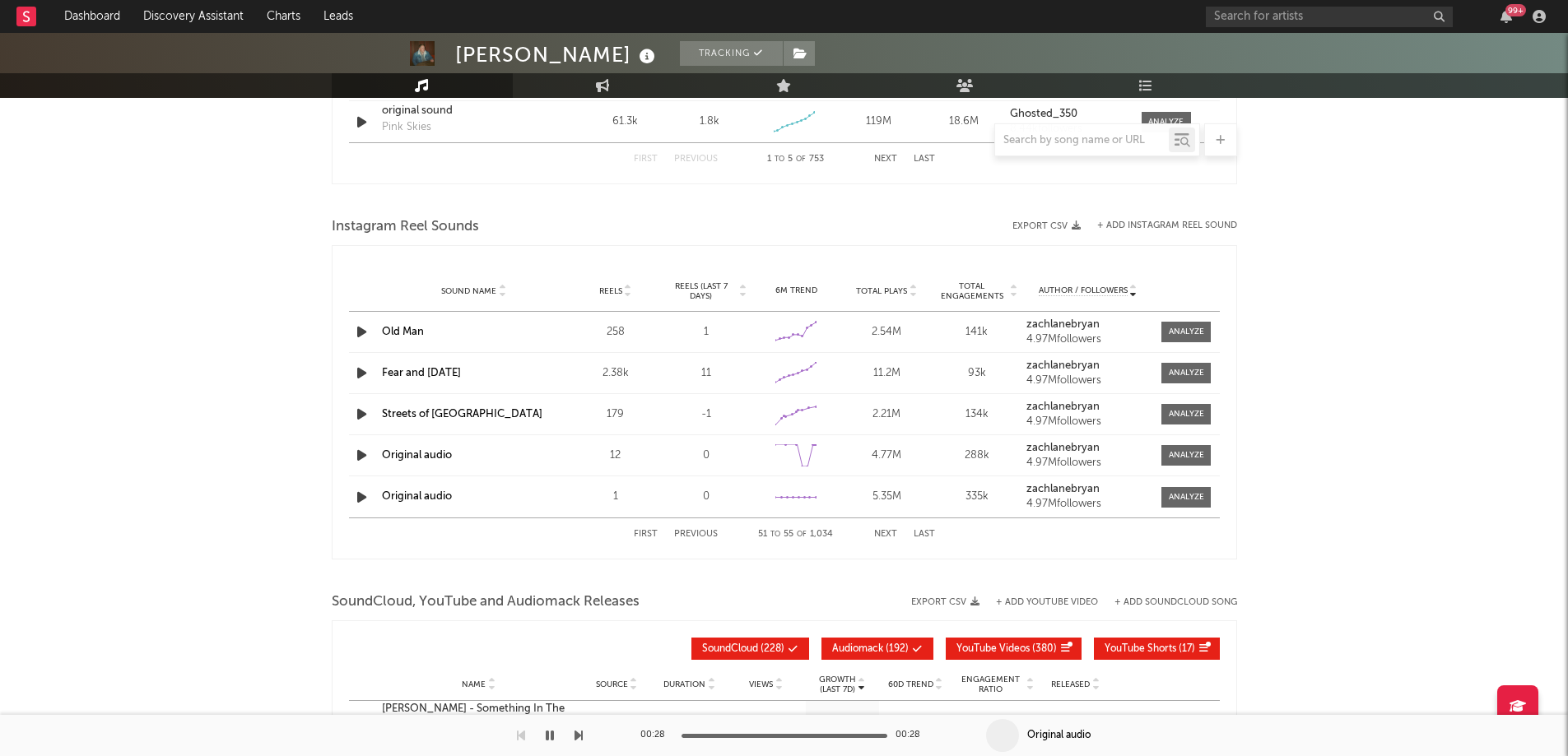
click at [892, 537] on button "Next" at bounding box center [885, 534] width 23 height 9
click at [896, 540] on div "First Previous 71 to 75 of 1,034 Next Last" at bounding box center [784, 534] width 301 height 32
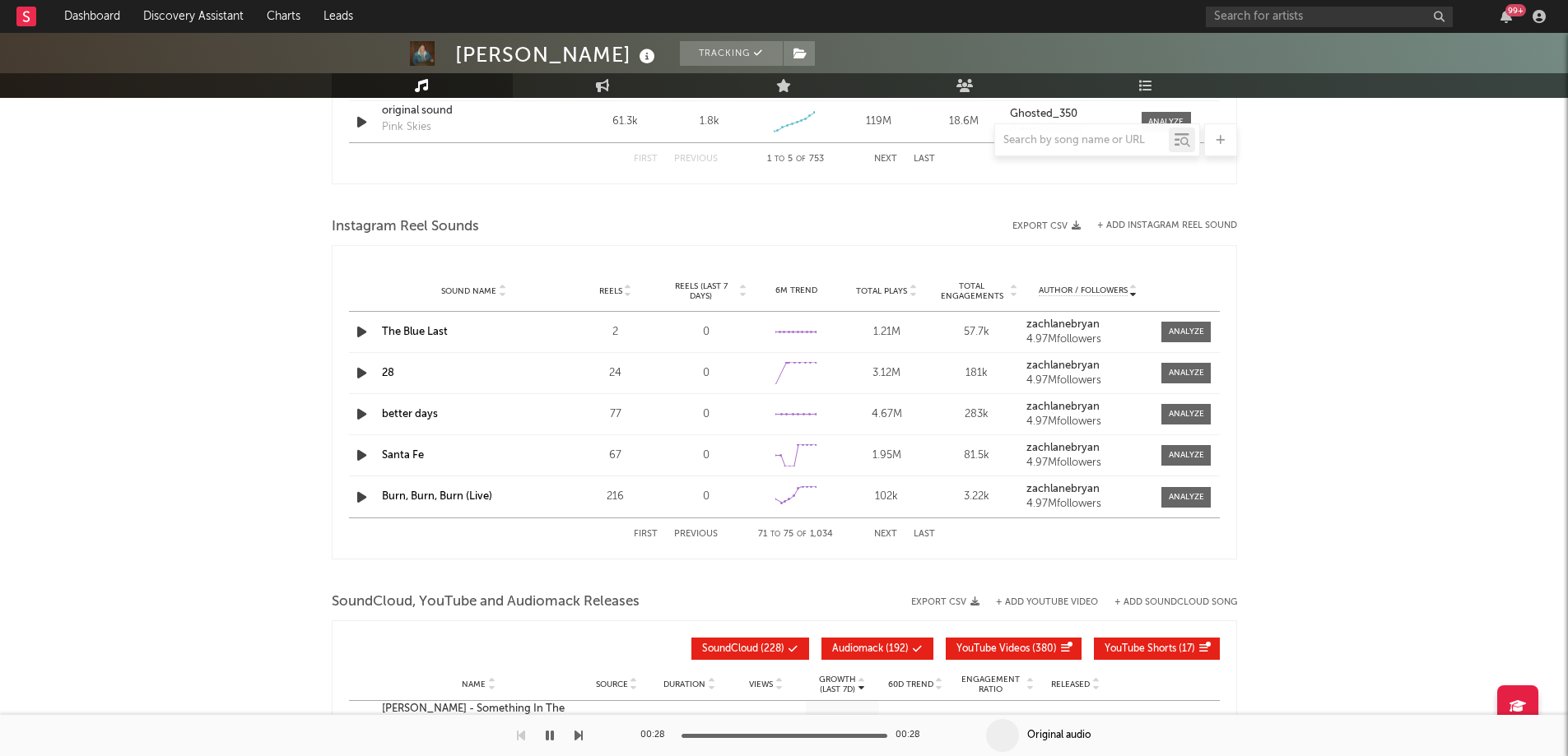
click at [885, 536] on button "Next" at bounding box center [885, 534] width 23 height 9
click at [888, 537] on button "Next" at bounding box center [885, 534] width 23 height 9
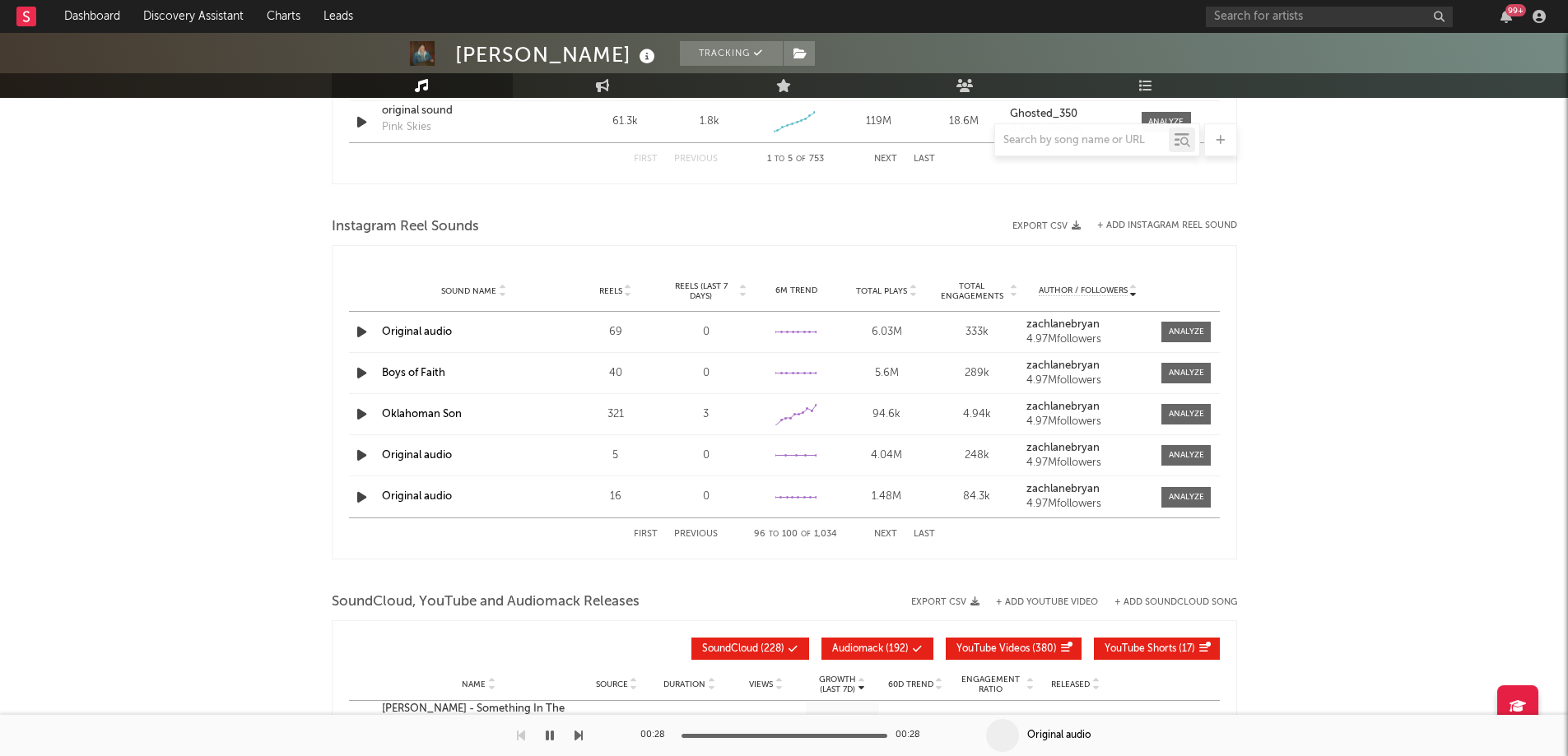
click at [642, 533] on button "First" at bounding box center [645, 534] width 24 height 9
click at [356, 334] on icon "button" at bounding box center [362, 332] width 17 height 20
click at [356, 334] on icon "button" at bounding box center [361, 332] width 15 height 20
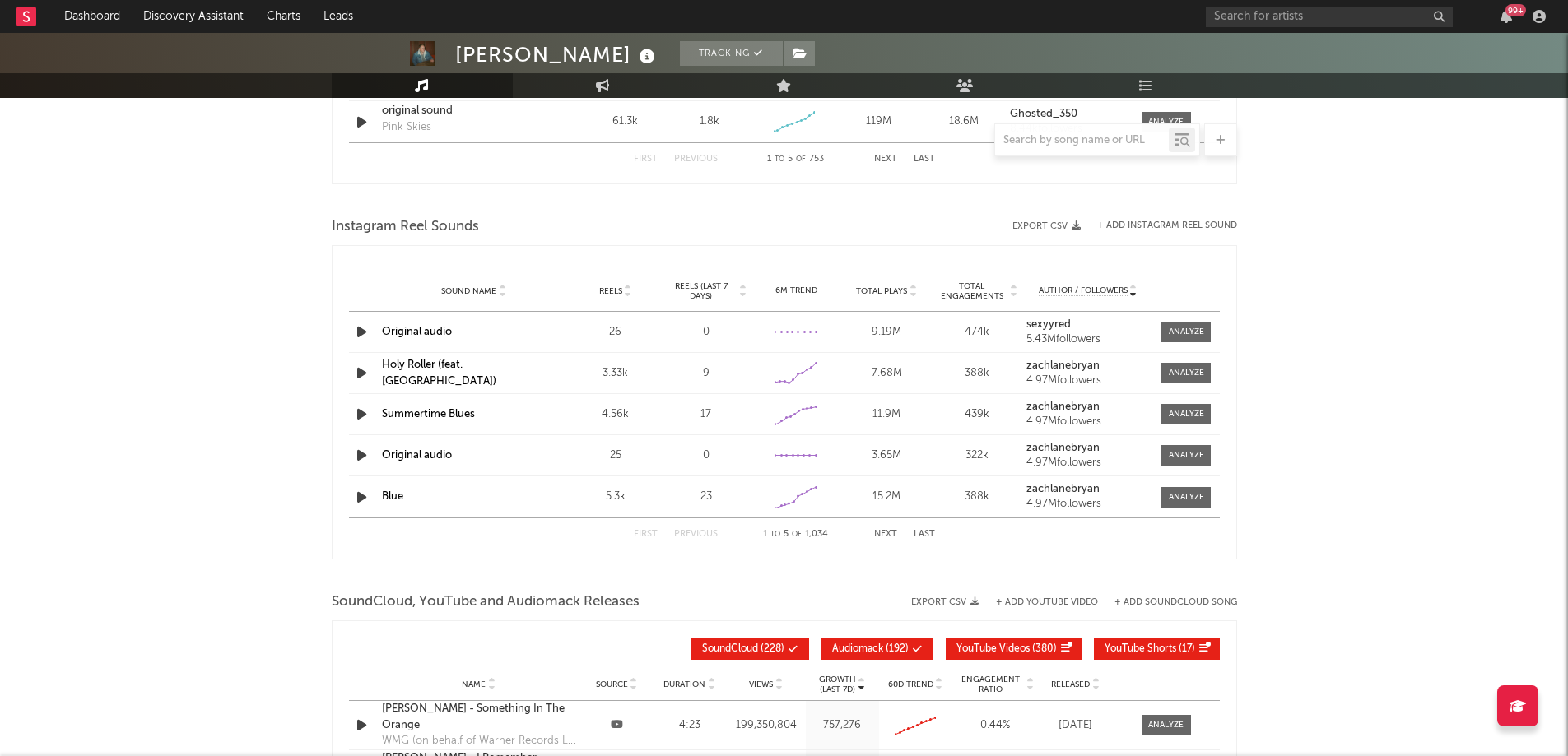
click at [881, 288] on span "Total Plays" at bounding box center [881, 291] width 51 height 10
click at [351, 335] on div at bounding box center [364, 332] width 29 height 20
click at [876, 532] on button "Next" at bounding box center [885, 534] width 23 height 9
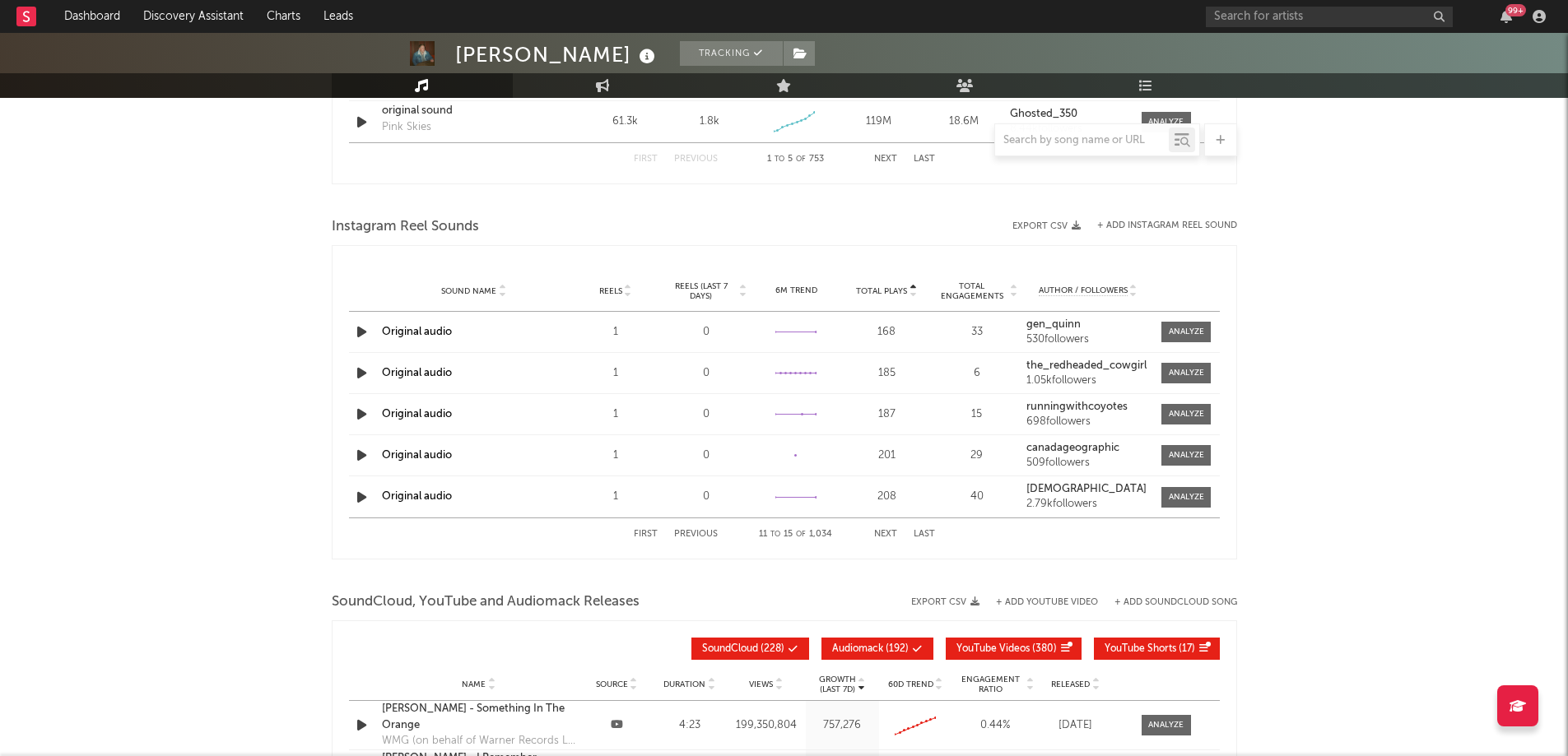
click at [876, 532] on button "Next" at bounding box center [885, 534] width 23 height 9
click at [876, 531] on button "Next" at bounding box center [885, 534] width 23 height 9
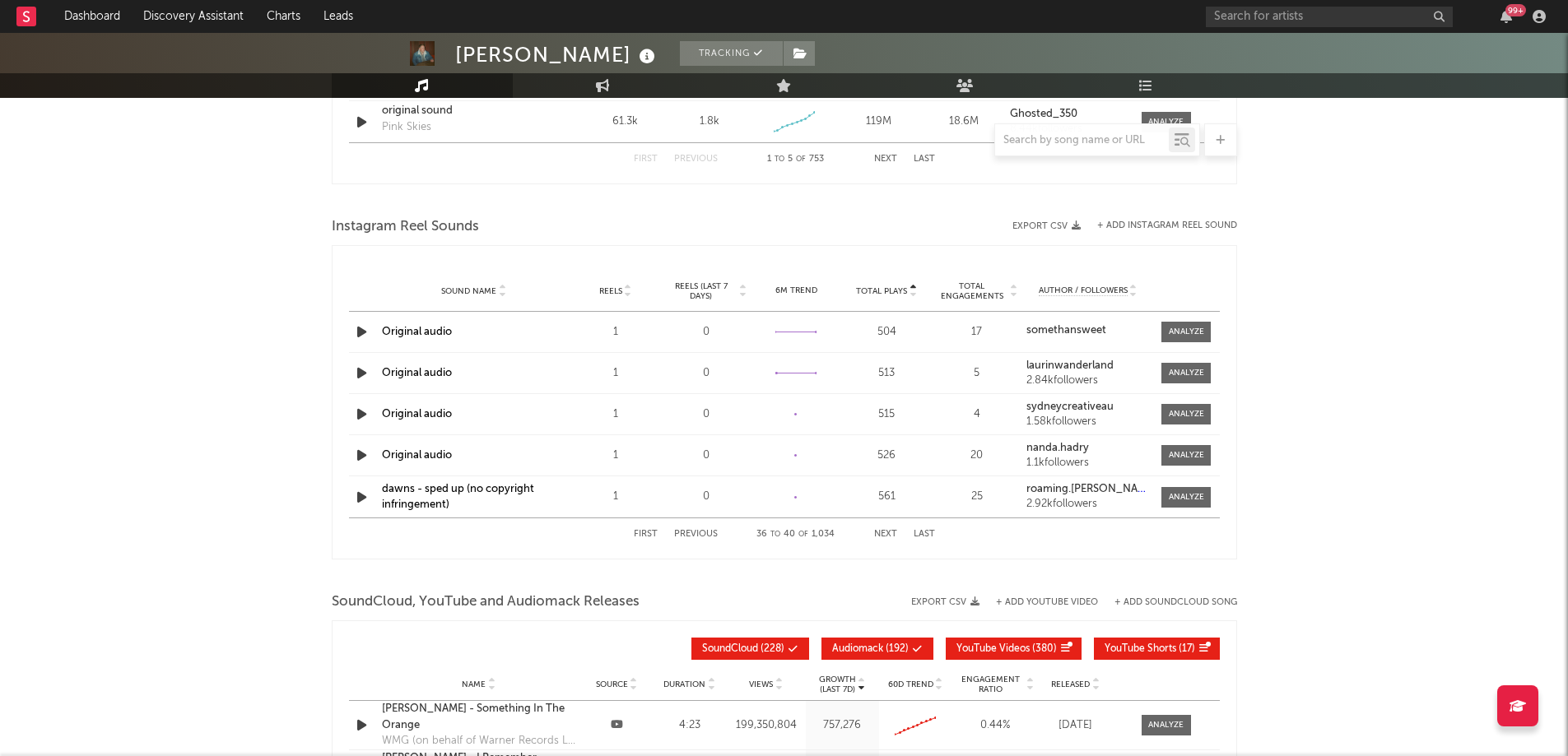
click at [876, 531] on button "Next" at bounding box center [885, 534] width 23 height 9
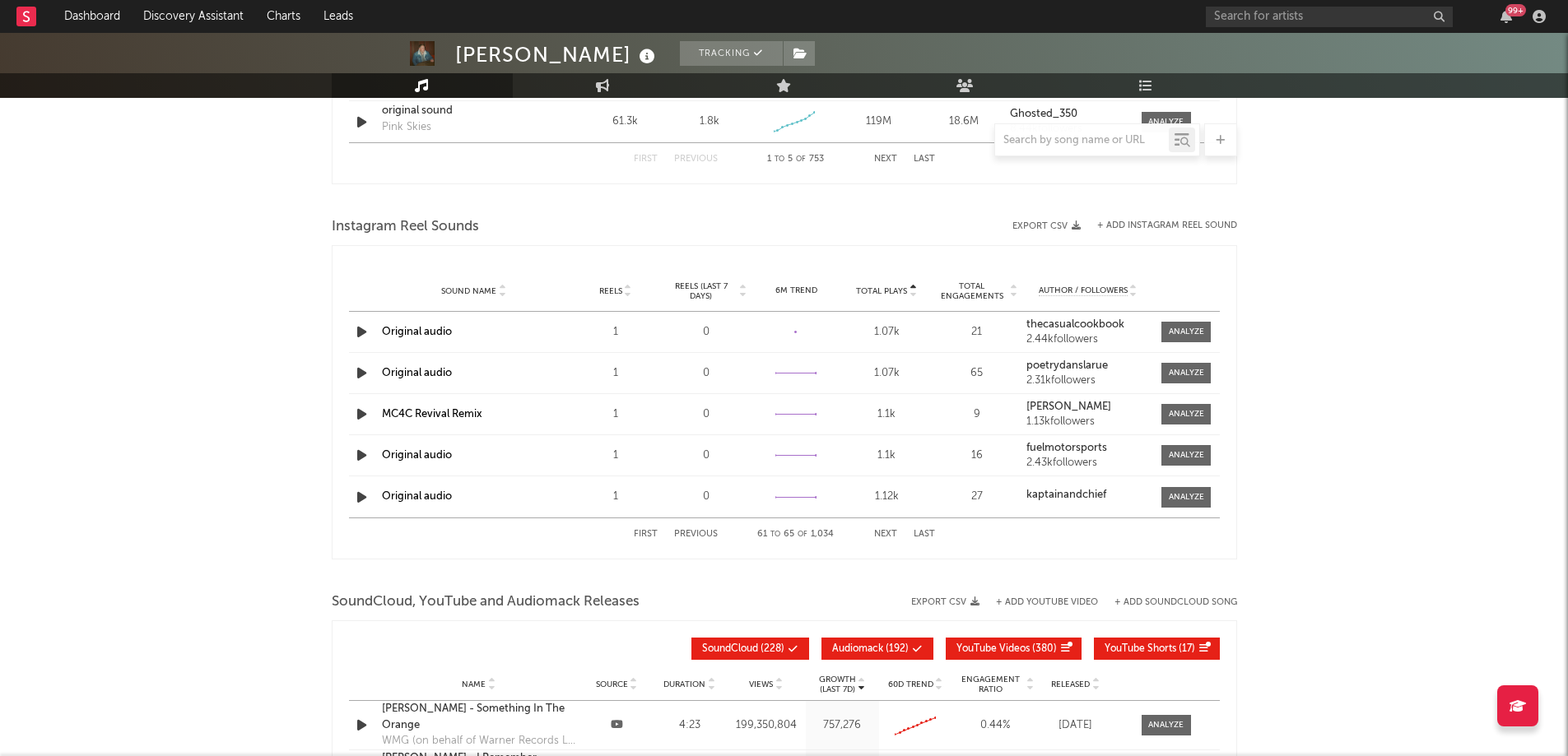
click at [876, 531] on button "Next" at bounding box center [885, 534] width 23 height 9
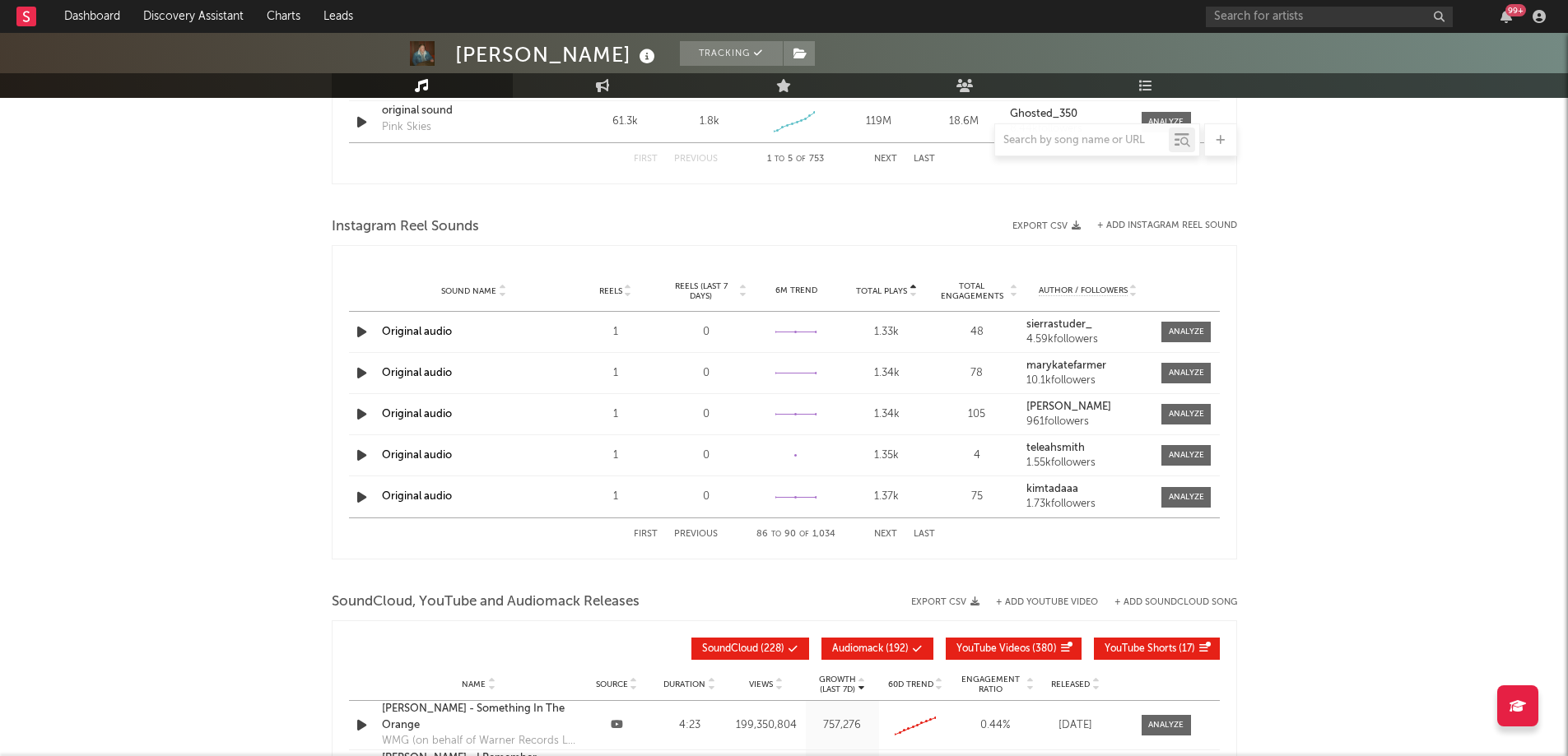
click at [876, 531] on button "Next" at bounding box center [885, 534] width 23 height 9
click at [642, 535] on button "First" at bounding box center [645, 534] width 24 height 9
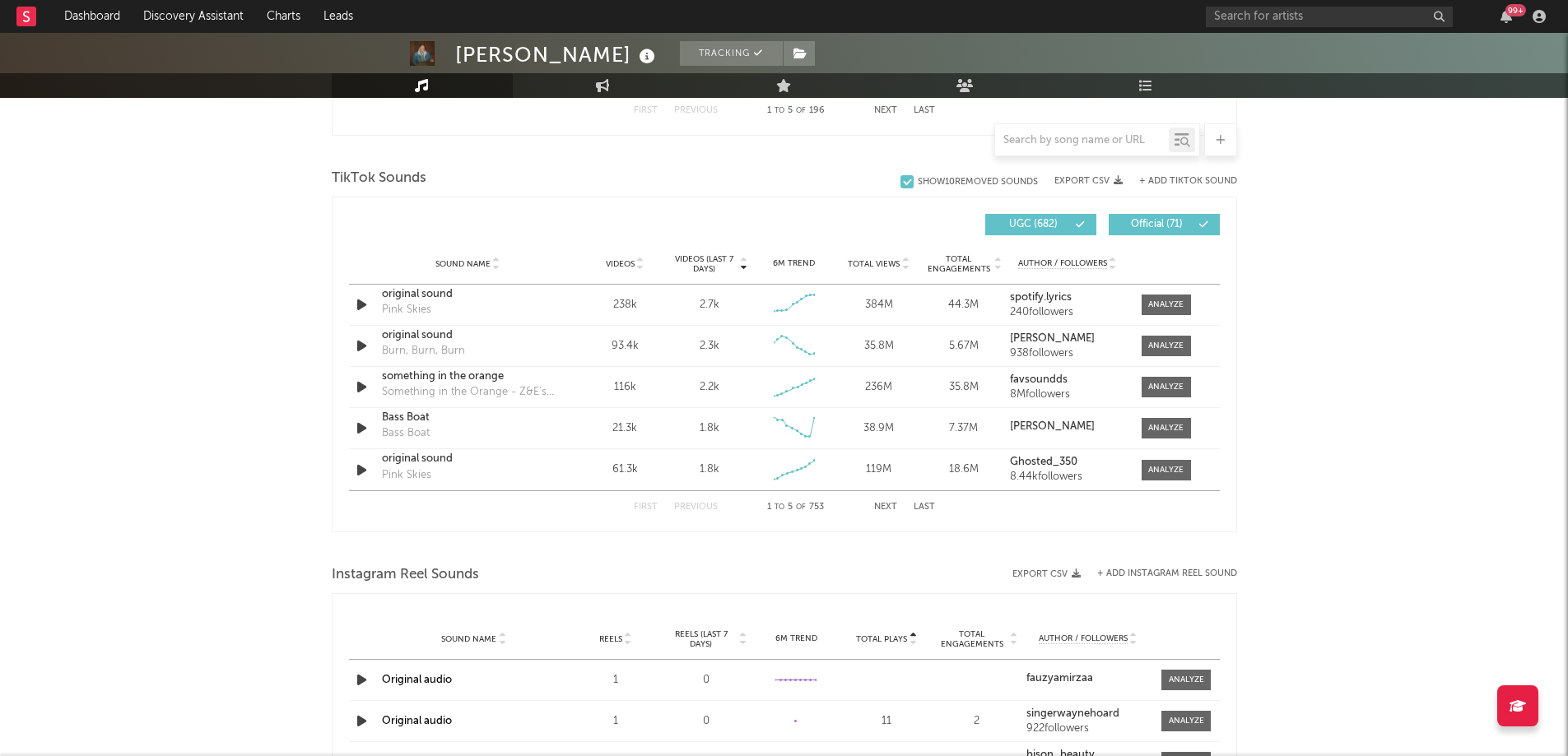
scroll to position [1005, 0]
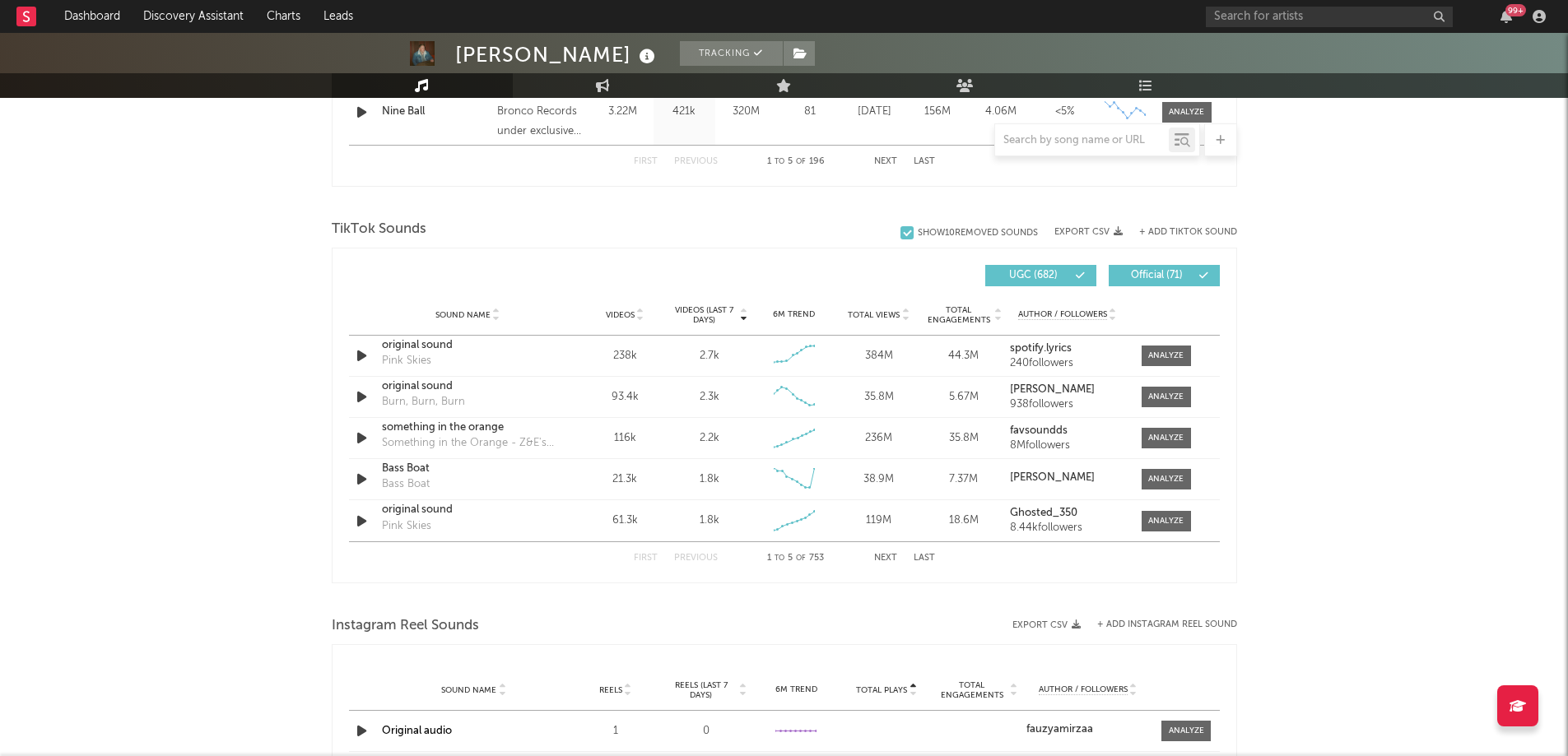
click at [881, 556] on button "Next" at bounding box center [885, 558] width 23 height 9
click at [1038, 135] on input "text" at bounding box center [1082, 141] width 174 height 14
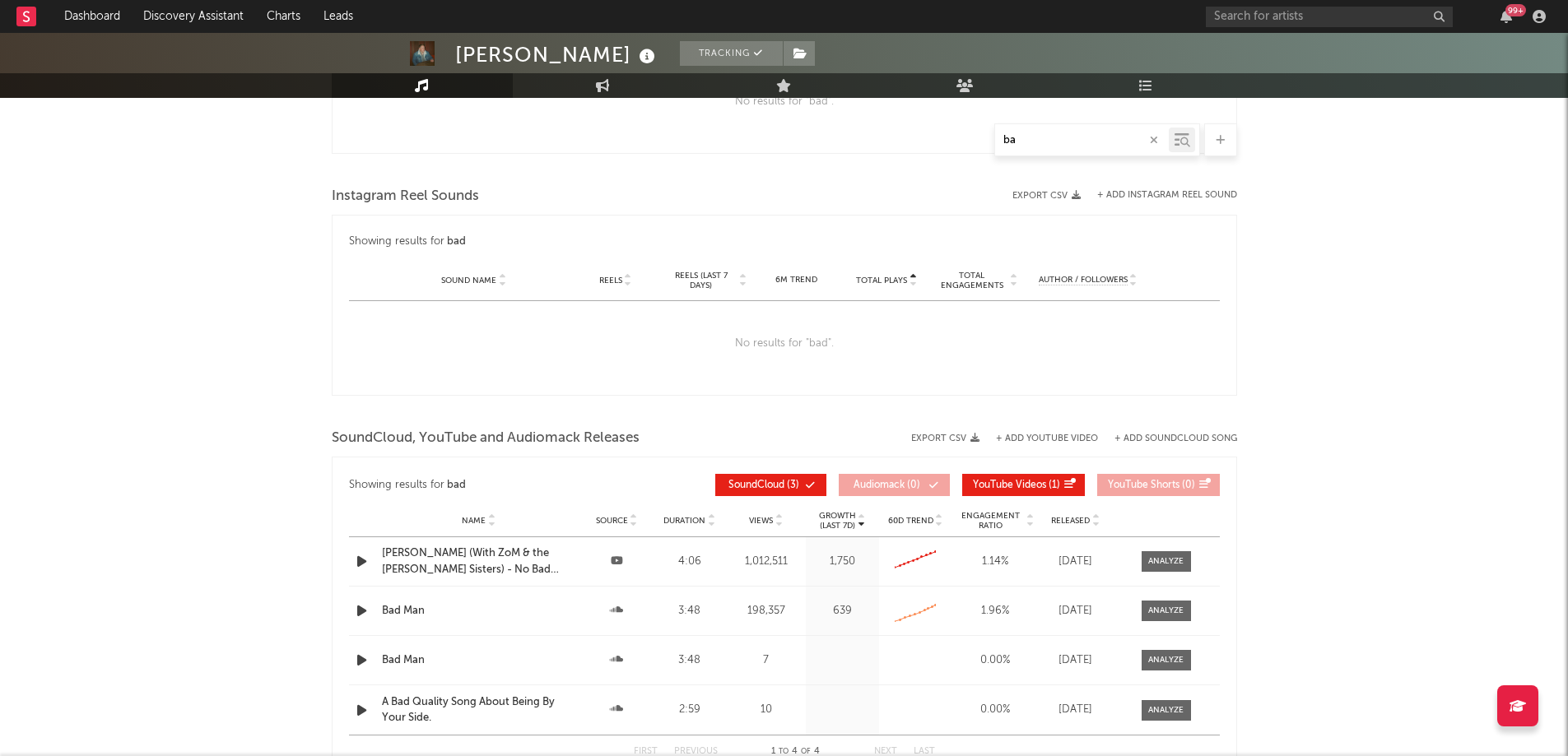
type input "b"
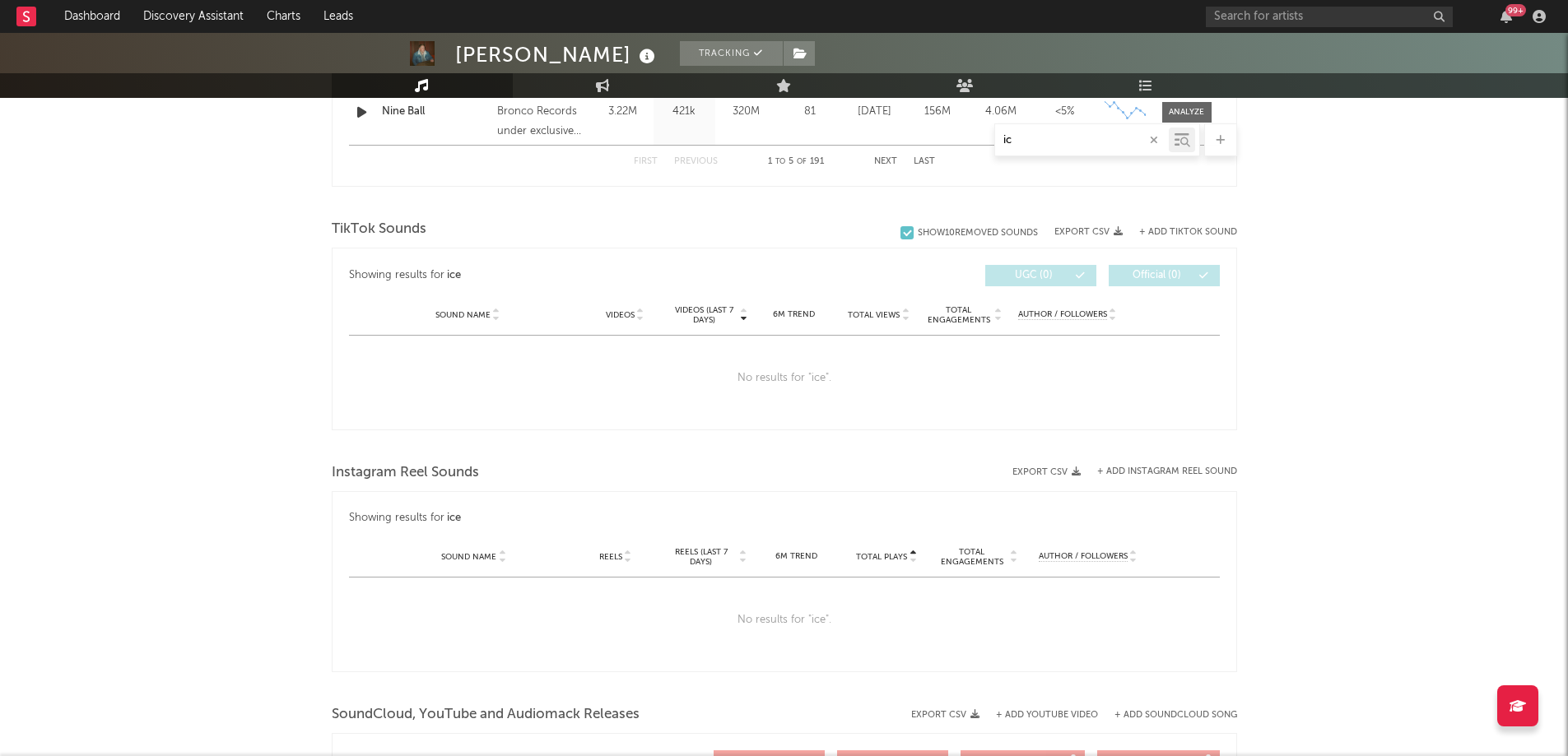
type input "i"
